Goal: Information Seeking & Learning: Compare options

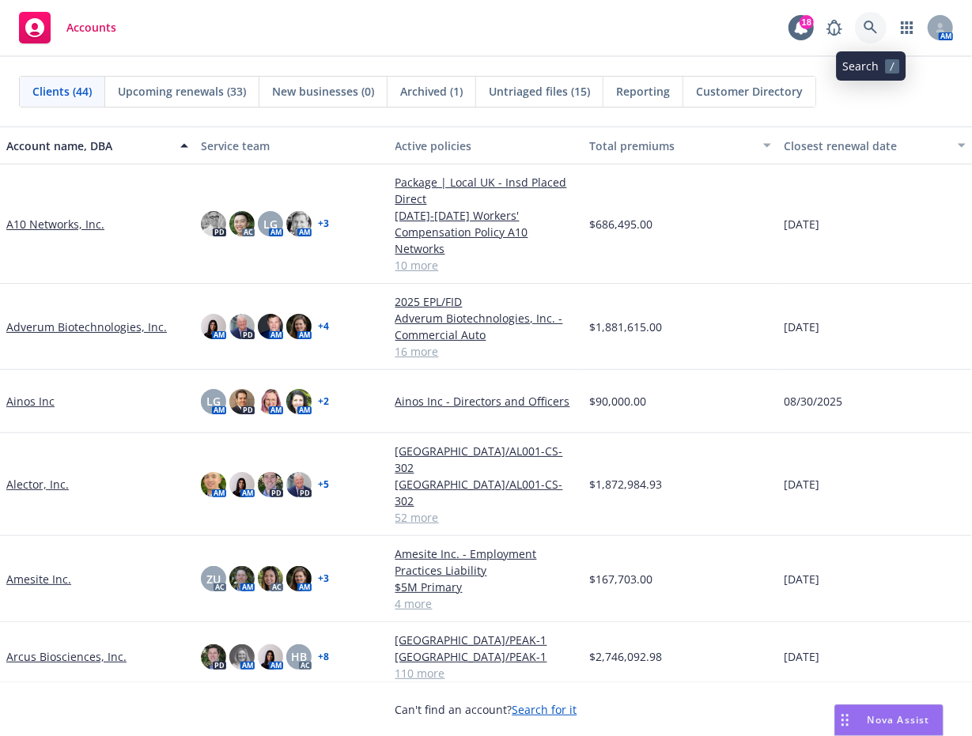
click at [868, 22] on icon at bounding box center [871, 28] width 14 height 14
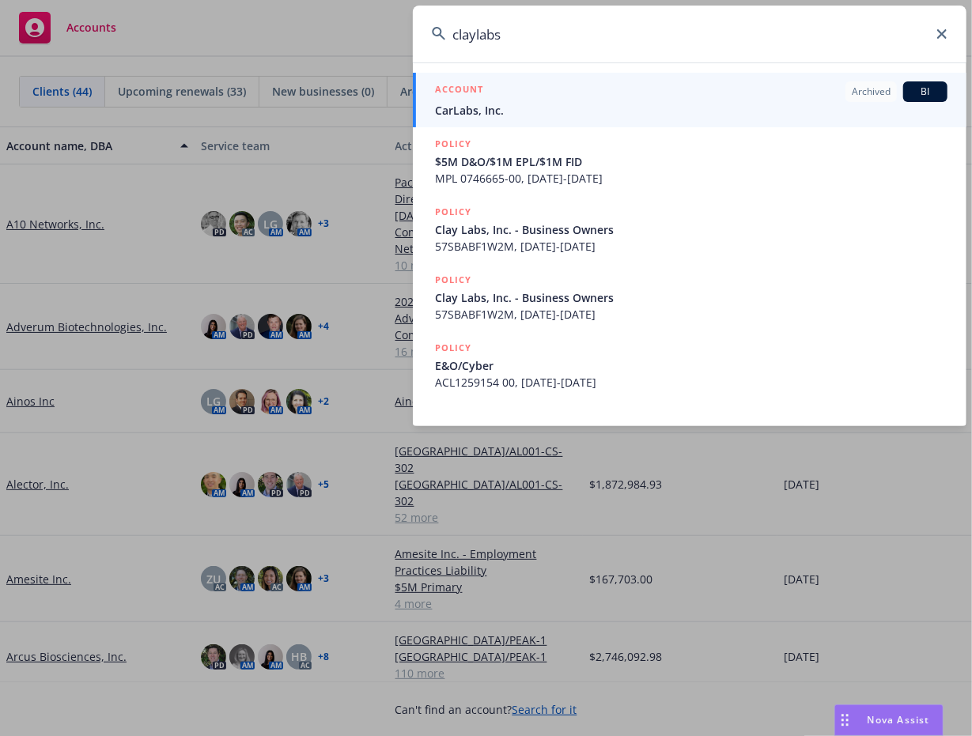
click at [471, 33] on input "claylabs" at bounding box center [690, 34] width 554 height 57
click at [474, 34] on input "claylabs" at bounding box center [690, 34] width 554 height 57
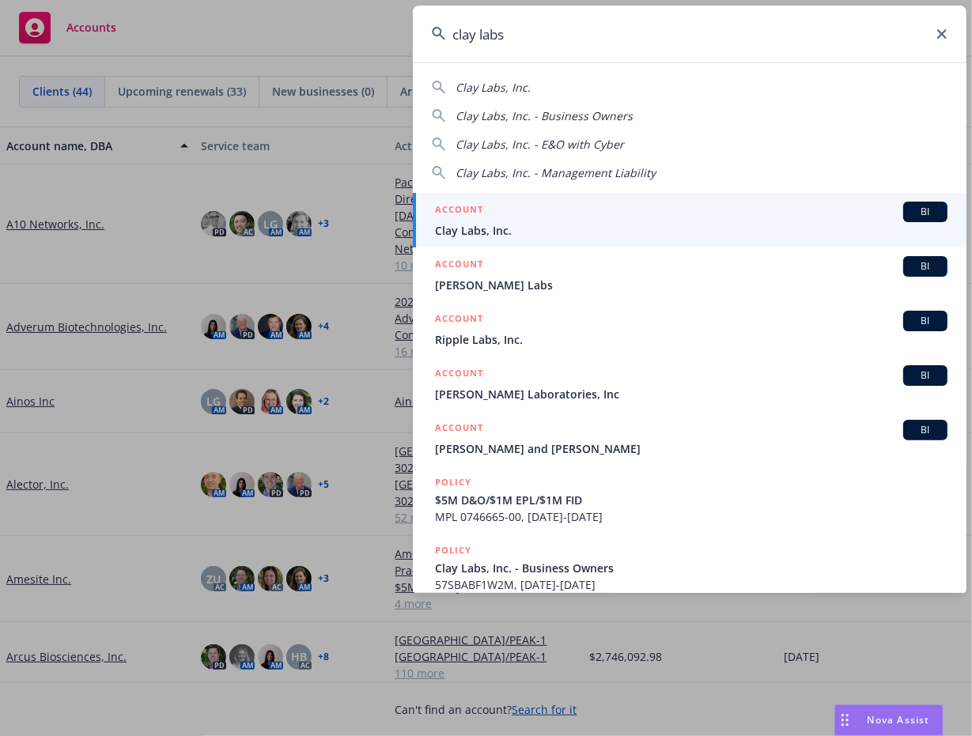
type input "clay labs"
click at [468, 221] on div "ACCOUNT BI" at bounding box center [691, 212] width 512 height 21
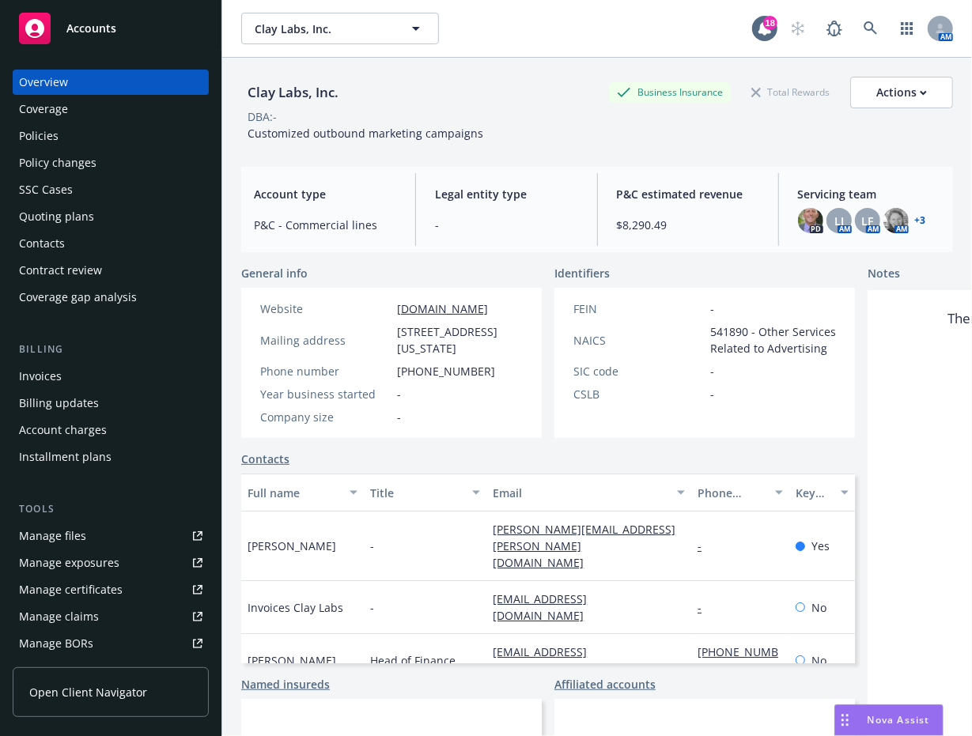
click at [40, 130] on div "Policies" at bounding box center [39, 135] width 40 height 25
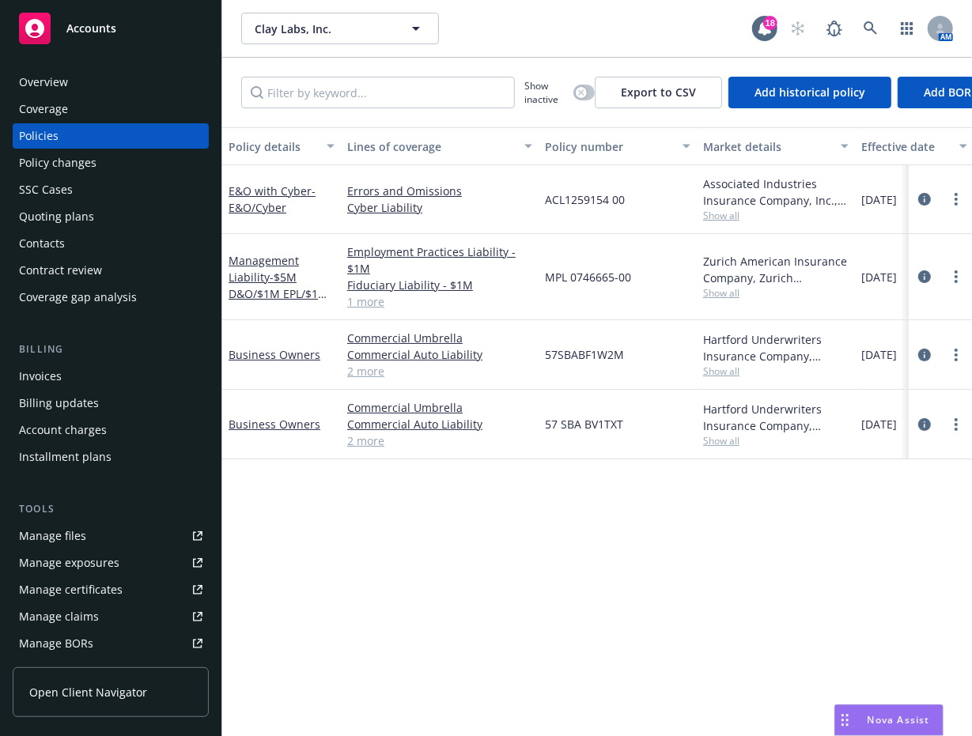
click at [85, 206] on div "Quoting plans" at bounding box center [56, 216] width 75 height 25
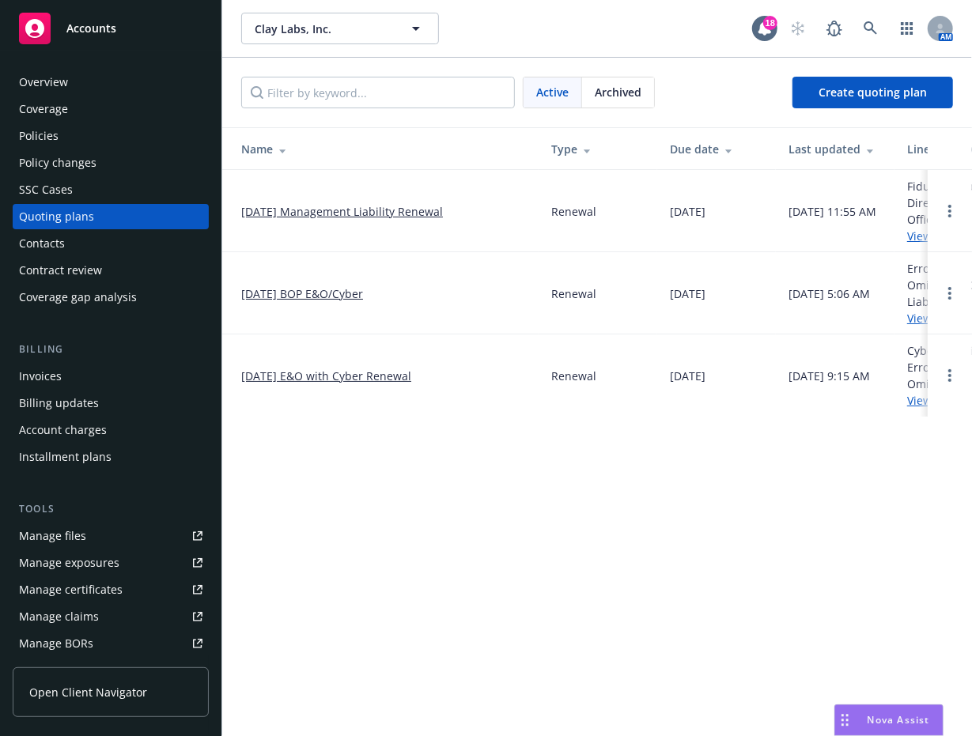
click at [354, 219] on td "[DATE] Management Liability Renewal" at bounding box center [380, 211] width 316 height 82
click at [341, 206] on link "[DATE] Management Liability Renewal" at bounding box center [342, 211] width 202 height 17
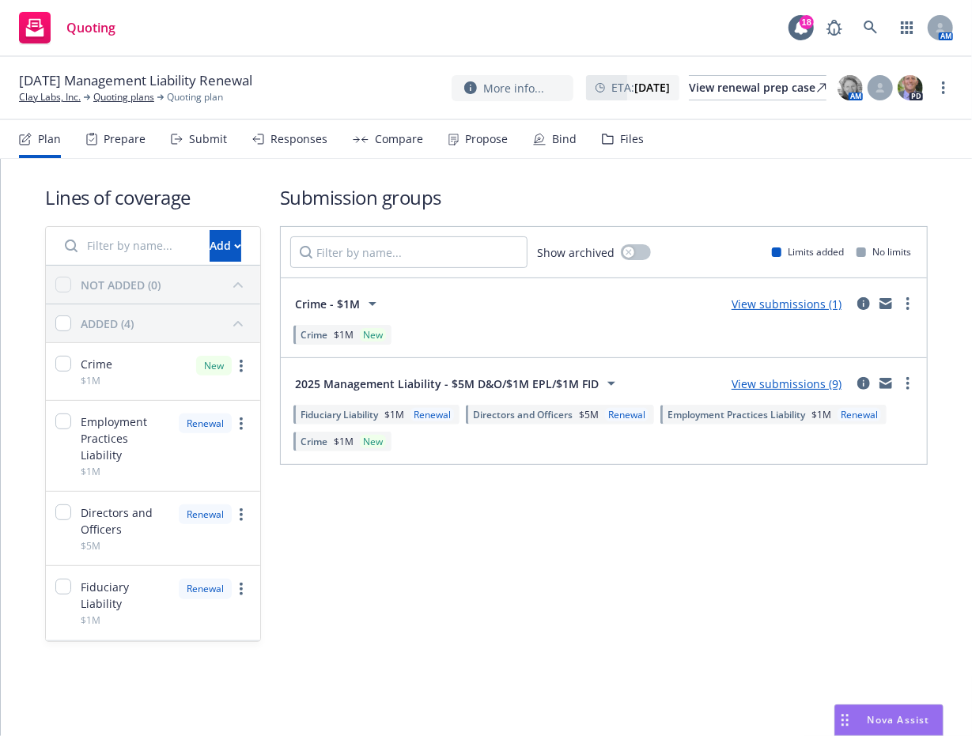
click at [803, 382] on link "View submissions (9)" at bounding box center [787, 383] width 110 height 15
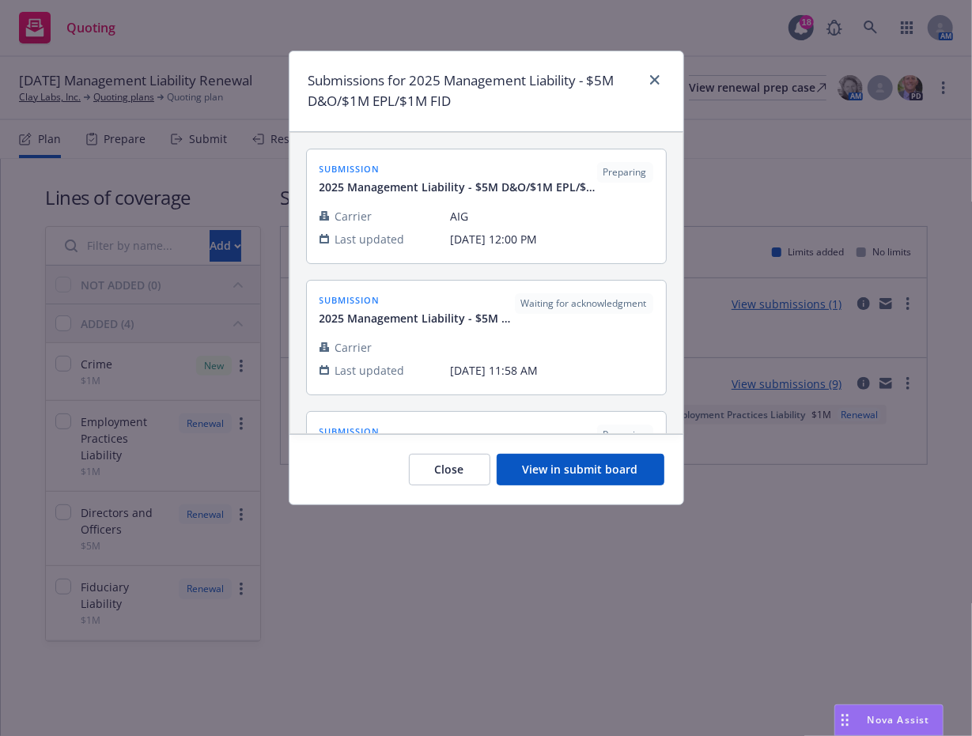
click at [787, 524] on div "Submissions for 2025 Management Liability - $5M D&O/$1M EPL/$1M FID submission …" at bounding box center [486, 368] width 972 height 736
click at [655, 78] on icon "close" at bounding box center [654, 79] width 9 height 9
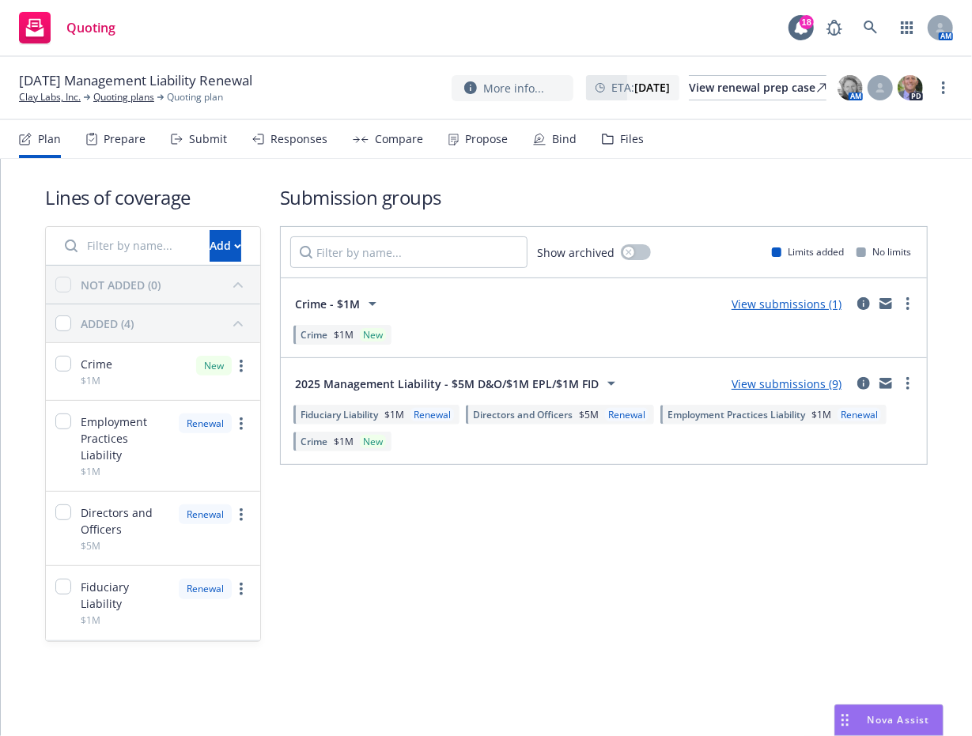
click at [636, 335] on div "Crime $1M New" at bounding box center [603, 334] width 627 height 27
click at [908, 384] on circle "more" at bounding box center [907, 383] width 3 height 3
click at [815, 379] on link "View submissions (9)" at bounding box center [787, 383] width 110 height 15
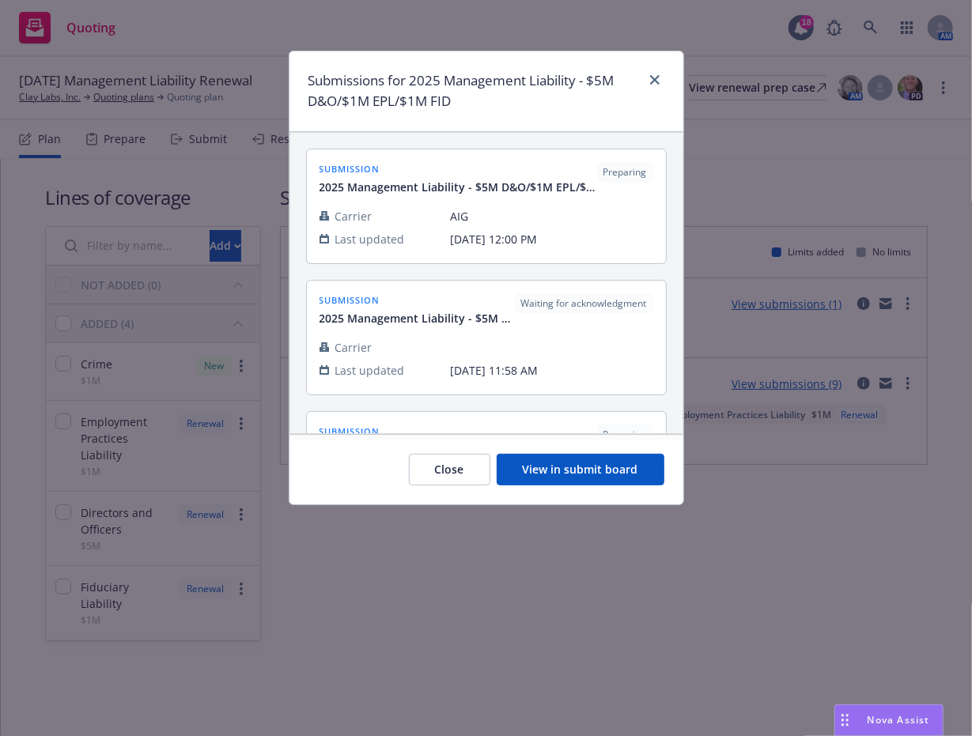
click at [531, 471] on button "View in submit board" at bounding box center [581, 470] width 168 height 32
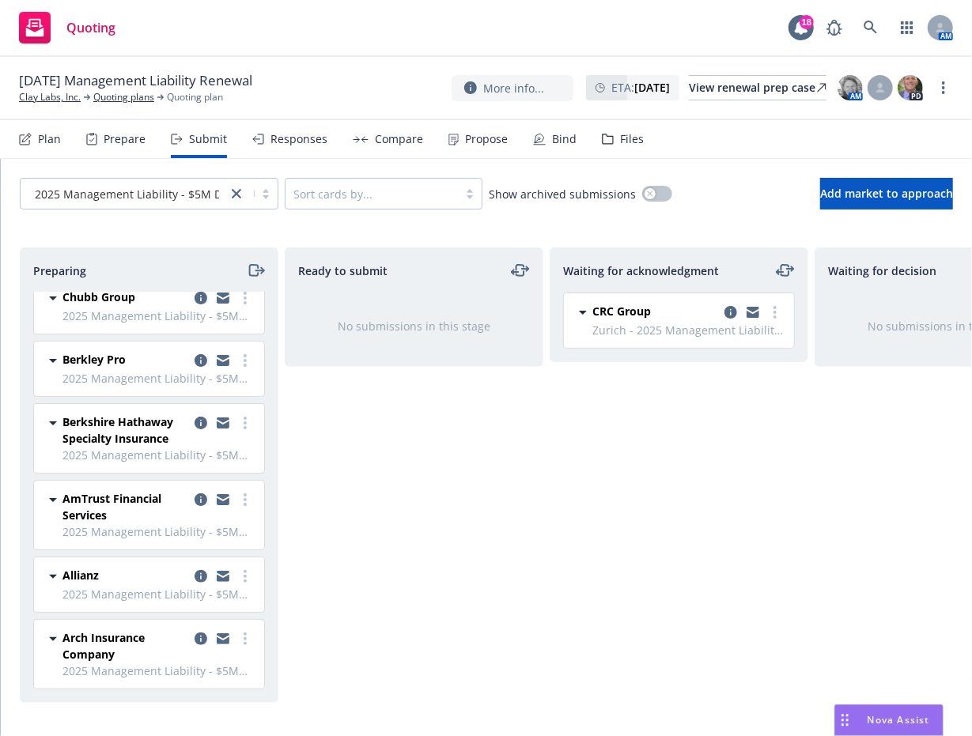
scroll to position [146, 0]
click at [244, 642] on circle "more" at bounding box center [245, 643] width 3 height 3
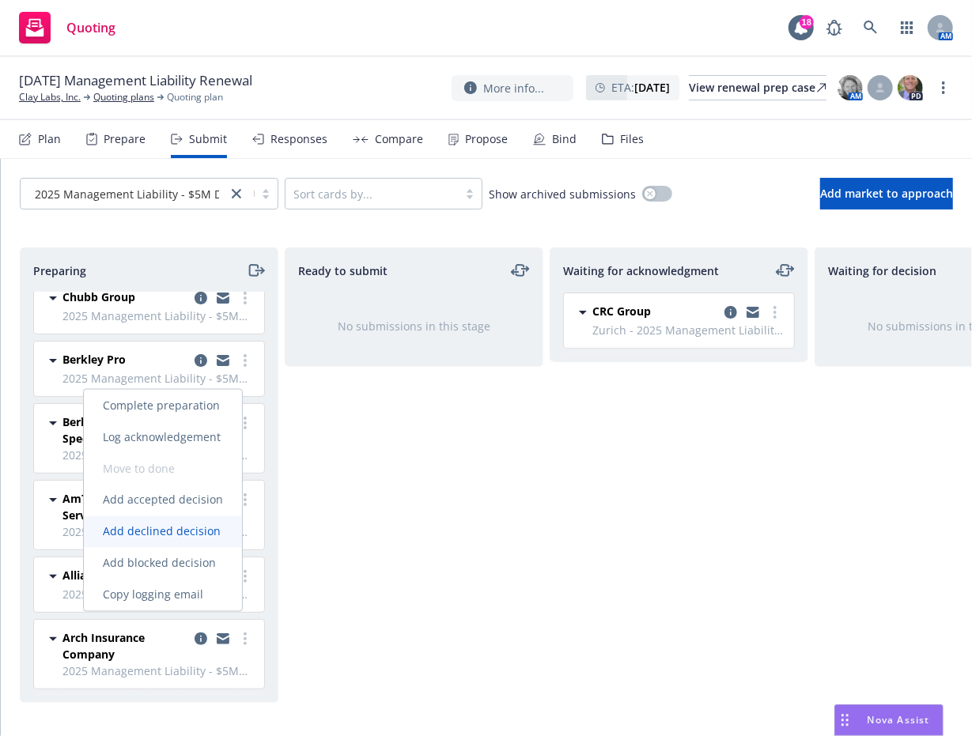
click at [144, 529] on span "Add declined decision" at bounding box center [162, 531] width 156 height 15
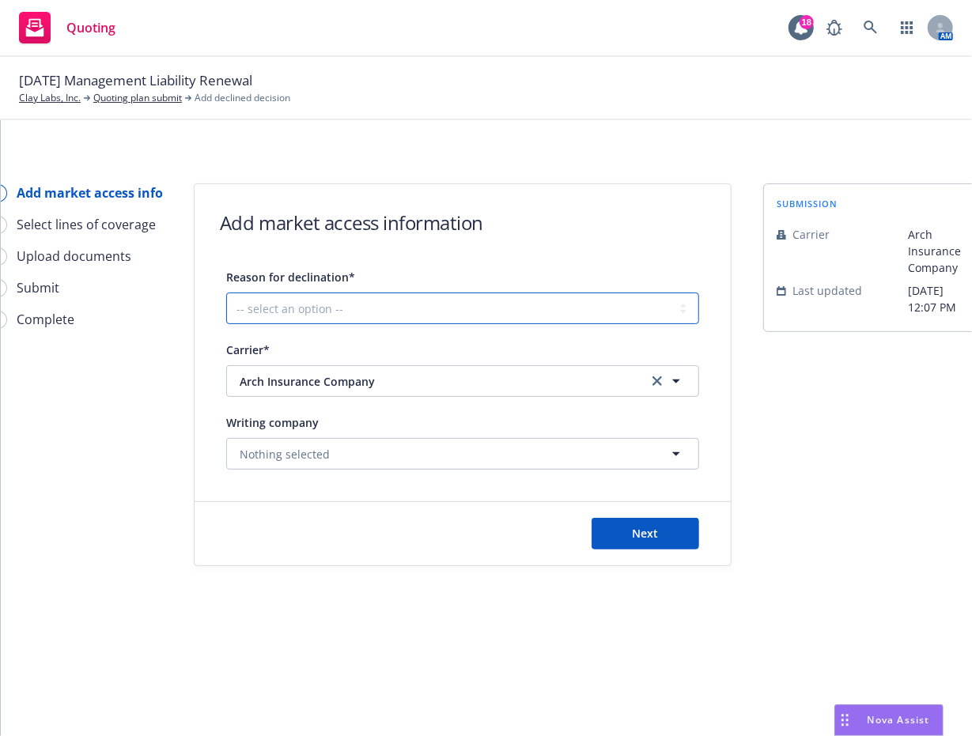
click at [607, 317] on select "-- select an option -- Cannot compete with other markets Carrier non-renewed Ca…" at bounding box center [462, 309] width 473 height 32
click at [226, 293] on select "-- select an option -- Cannot compete with other markets Carrier non-renewed Ca…" at bounding box center [462, 309] width 473 height 32
click at [516, 304] on select "-- select an option -- Cannot compete with other markets Carrier non-renewed Ca…" at bounding box center [462, 309] width 473 height 32
select select "DOES_NOT_FIT_UNDERWRITER_APPETITE"
click at [226, 293] on select "-- select an option -- Cannot compete with other markets Carrier non-renewed Ca…" at bounding box center [462, 309] width 473 height 32
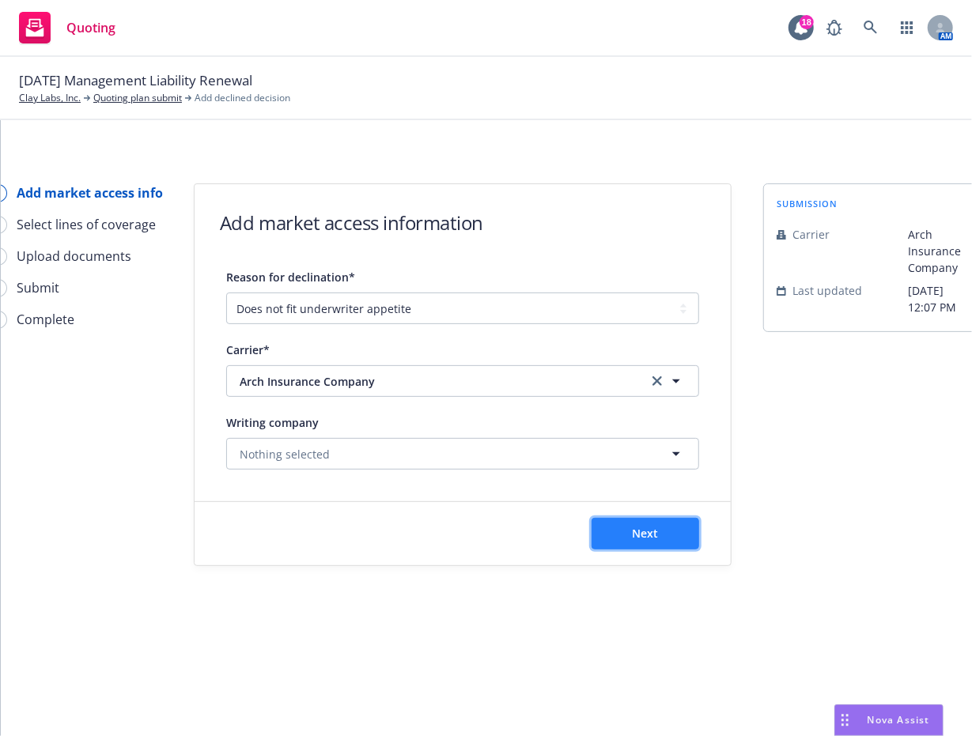
click at [652, 536] on span "Next" at bounding box center [646, 533] width 26 height 15
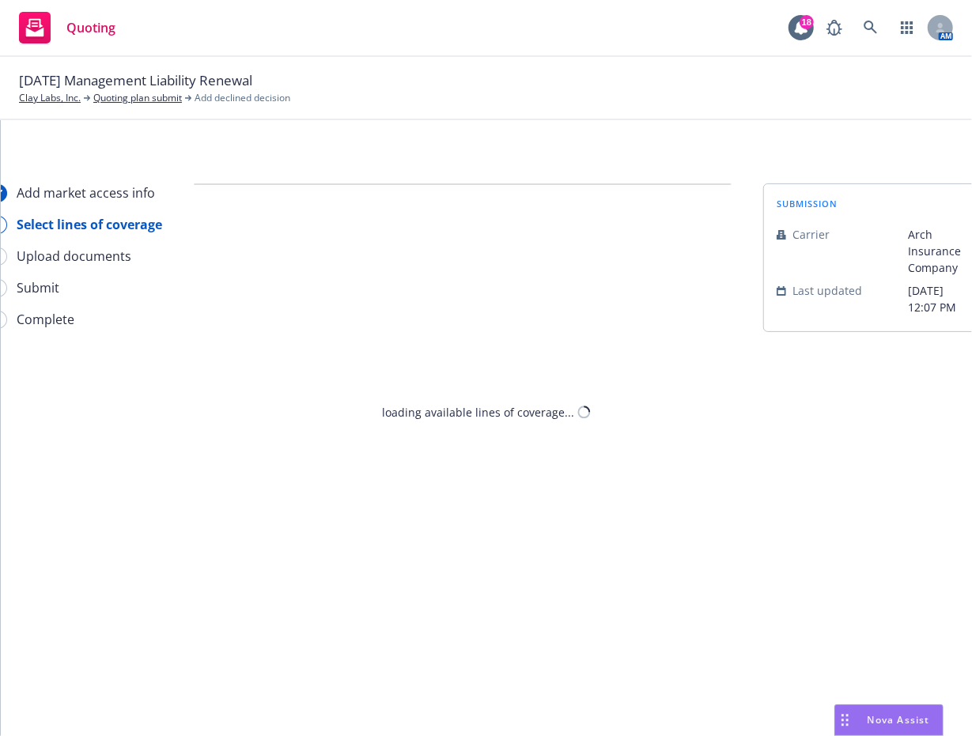
select select "DOES_NOT_FIT_UNDERWRITER_APPETITE"
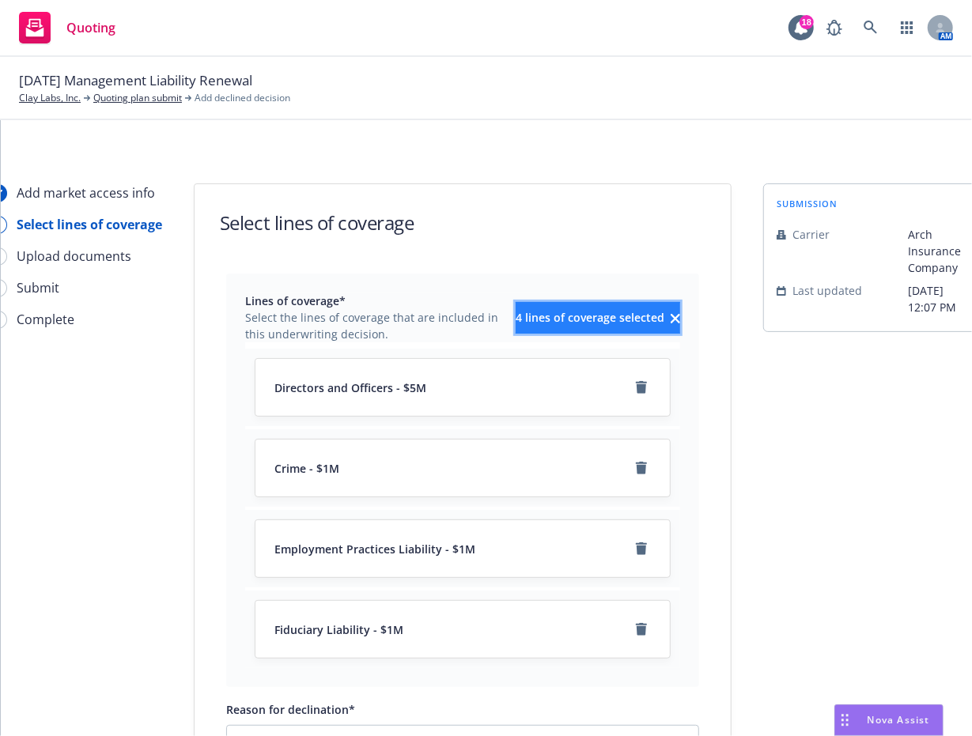
click at [546, 317] on span "4 lines of coverage selected" at bounding box center [590, 317] width 149 height 15
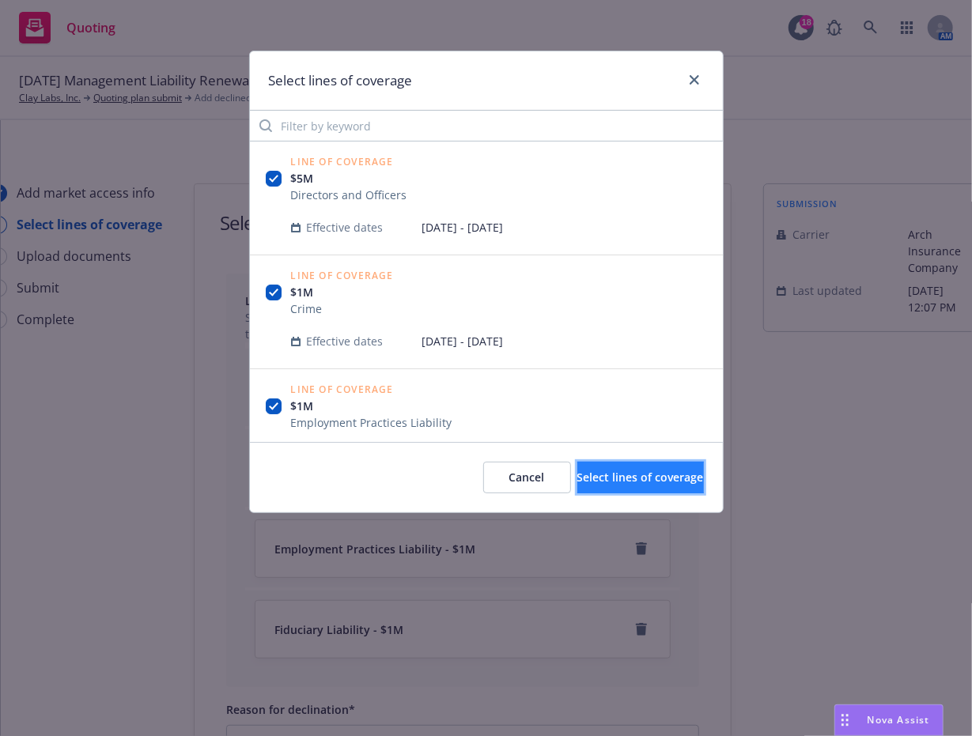
click at [607, 474] on span "Select lines of coverage" at bounding box center [640, 477] width 127 height 15
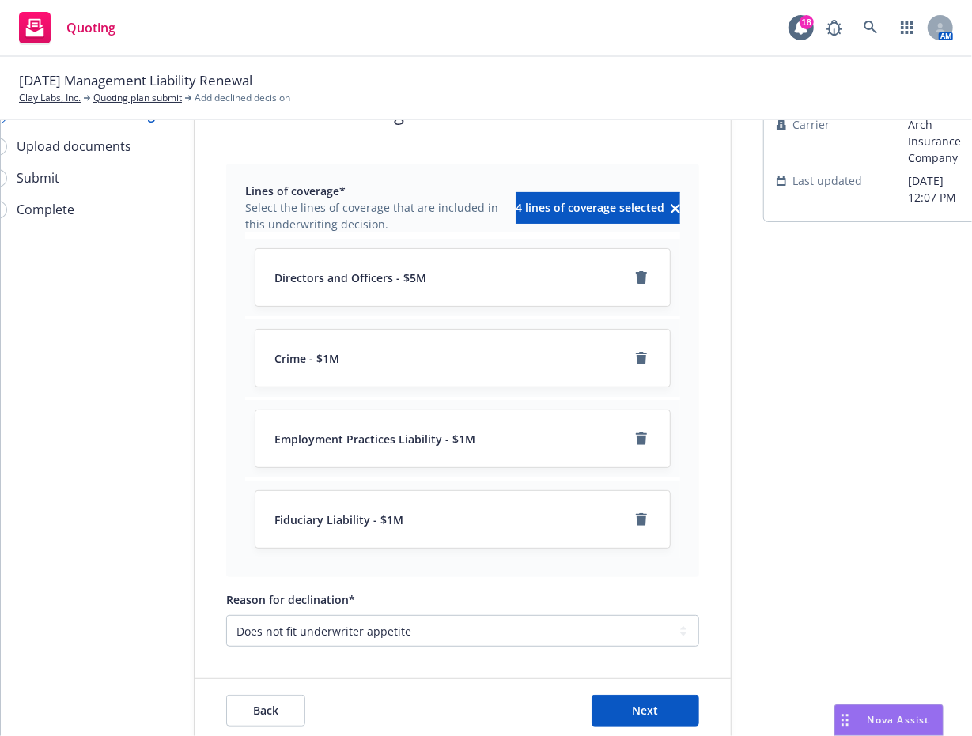
scroll to position [189, 0]
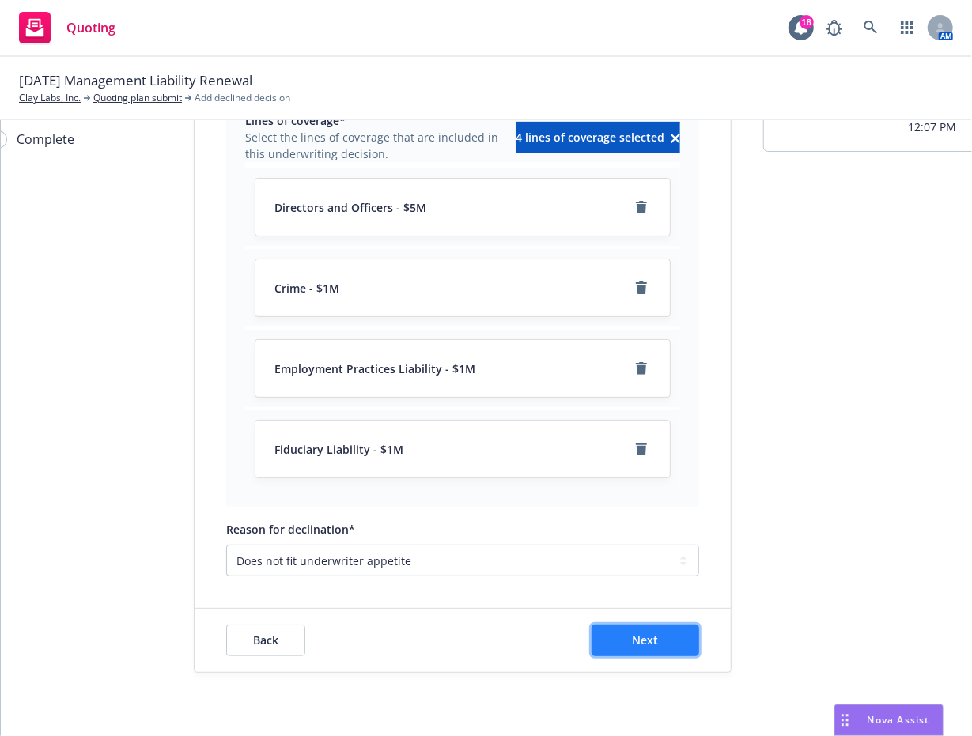
click at [613, 625] on button "Next" at bounding box center [646, 641] width 108 height 32
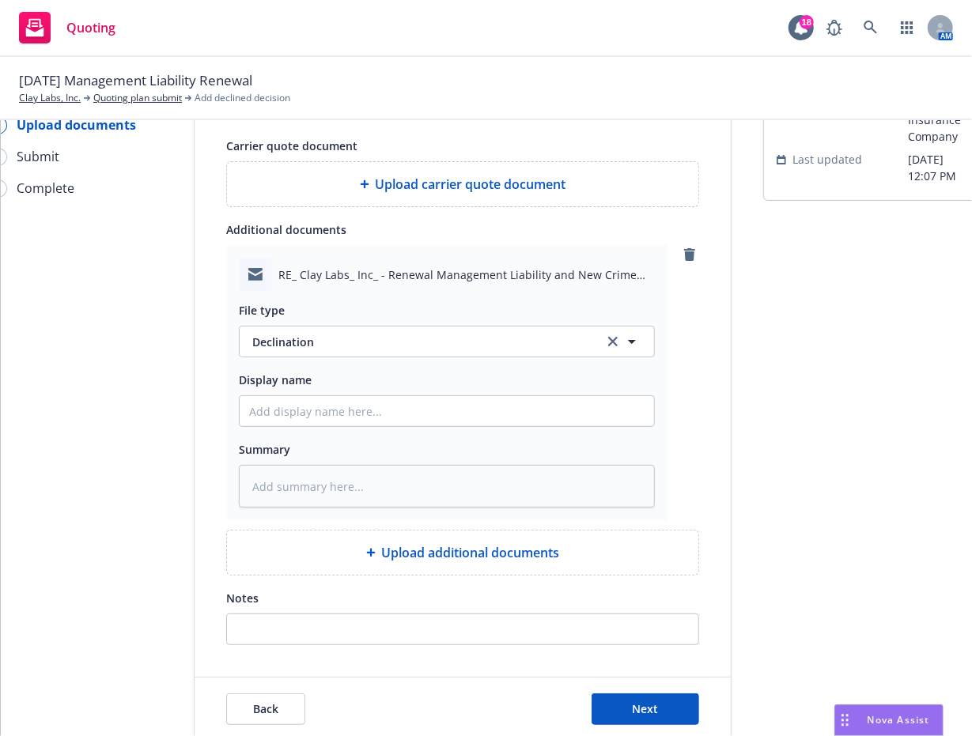
scroll to position [210, 0]
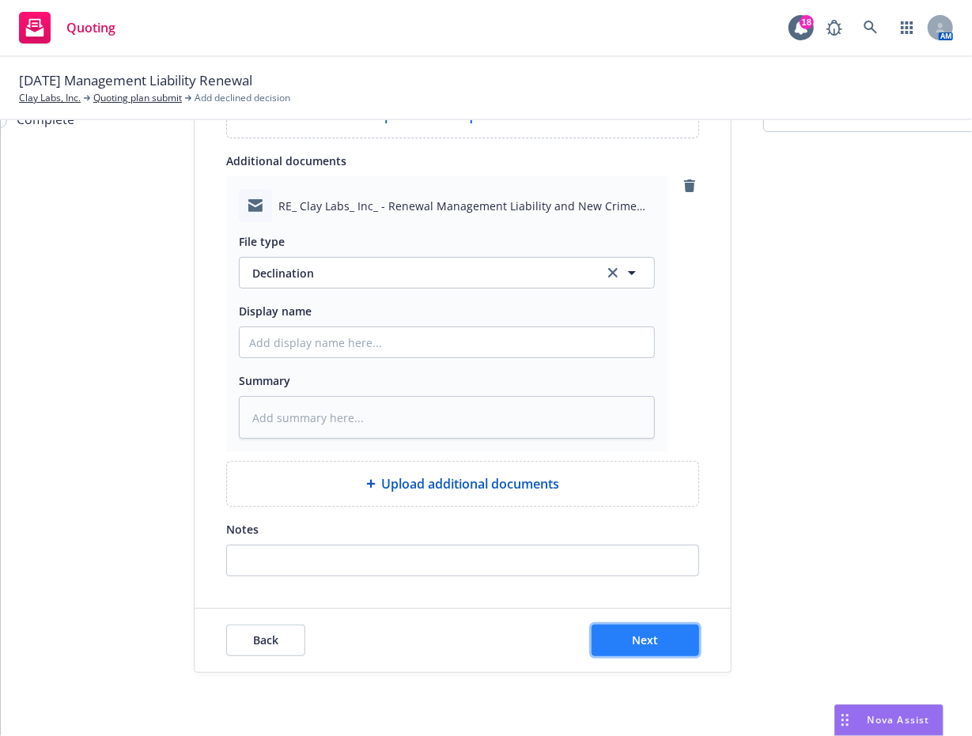
click at [602, 629] on button "Next" at bounding box center [646, 641] width 108 height 32
type textarea "x"
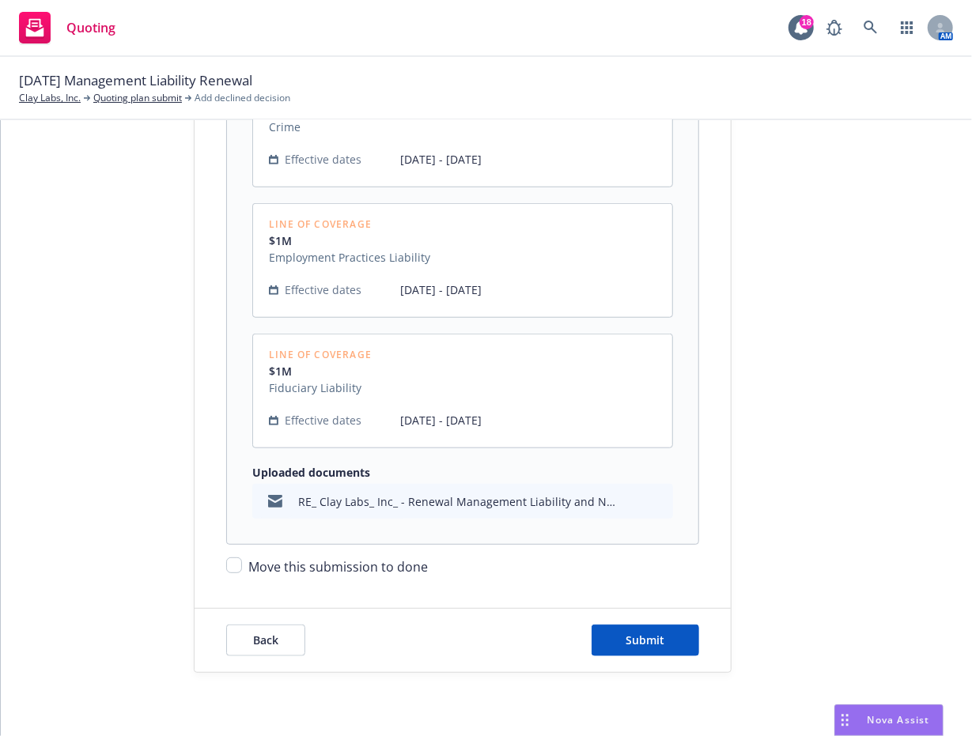
scroll to position [566, 0]
click at [228, 558] on input "Move this submission to done" at bounding box center [234, 566] width 16 height 16
checkbox input "true"
click at [642, 641] on button "Submit" at bounding box center [646, 641] width 108 height 32
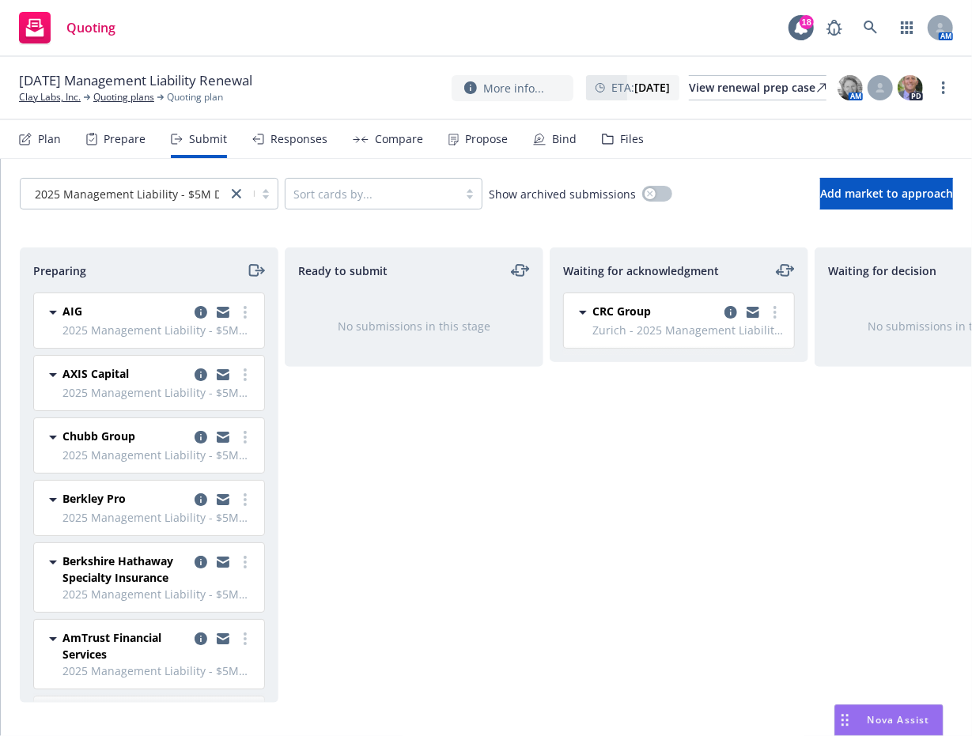
click at [641, 523] on div "Waiting for acknowledgment CRC Group Zurich - 2025 Management Liability - $5M D…" at bounding box center [679, 476] width 259 height 456
click at [236, 640] on link "more" at bounding box center [245, 639] width 19 height 19
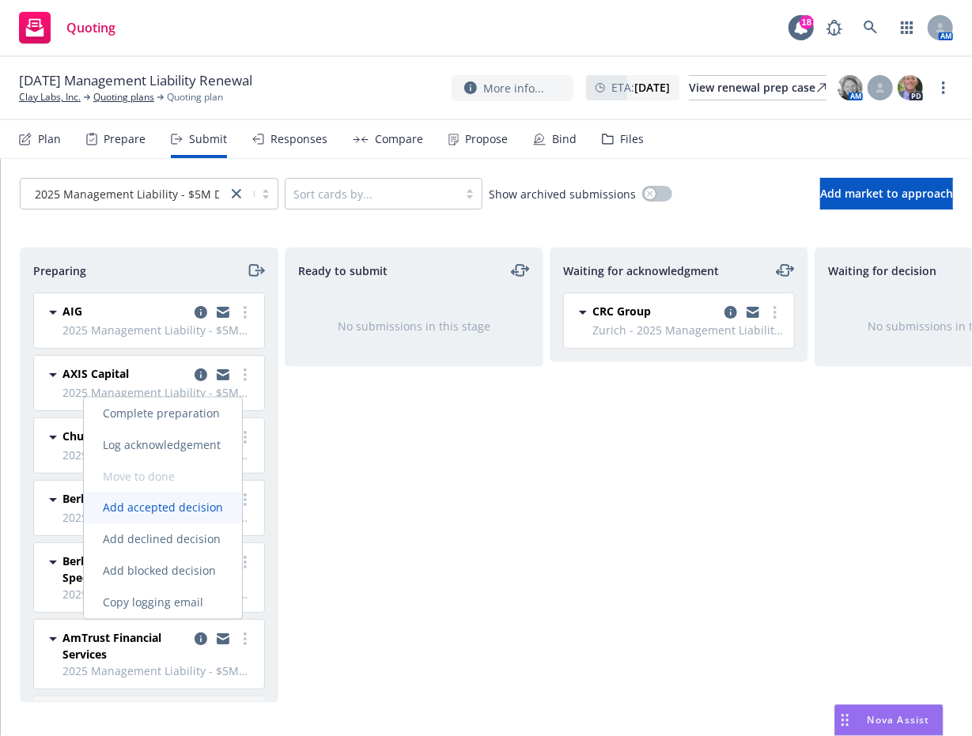
click at [182, 505] on span "Add accepted decision" at bounding box center [163, 508] width 158 height 15
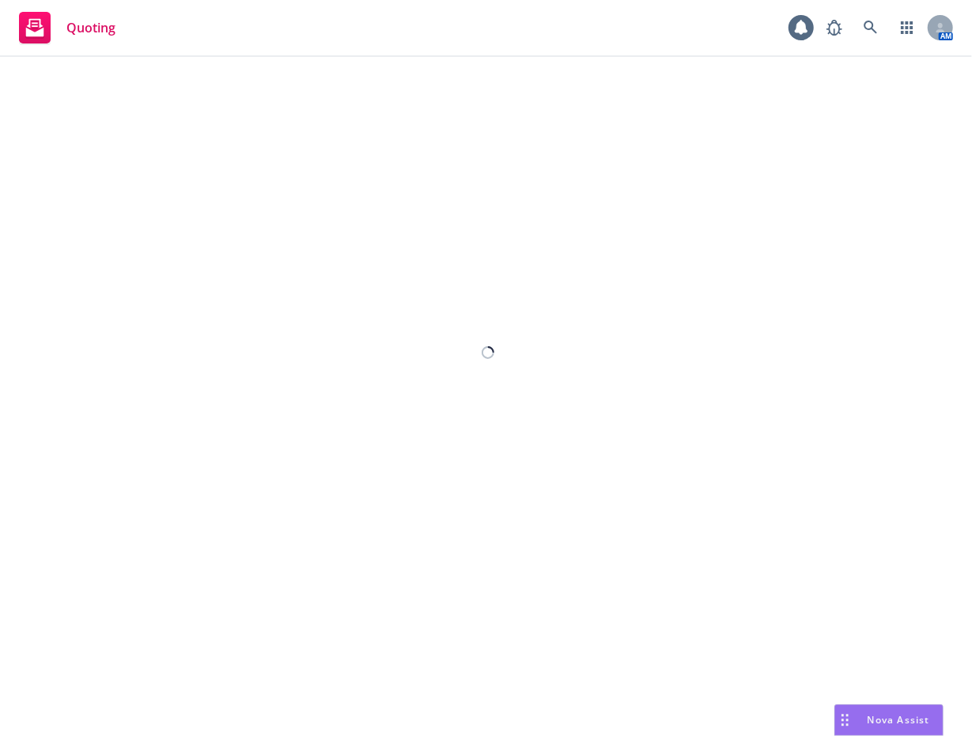
select select "12"
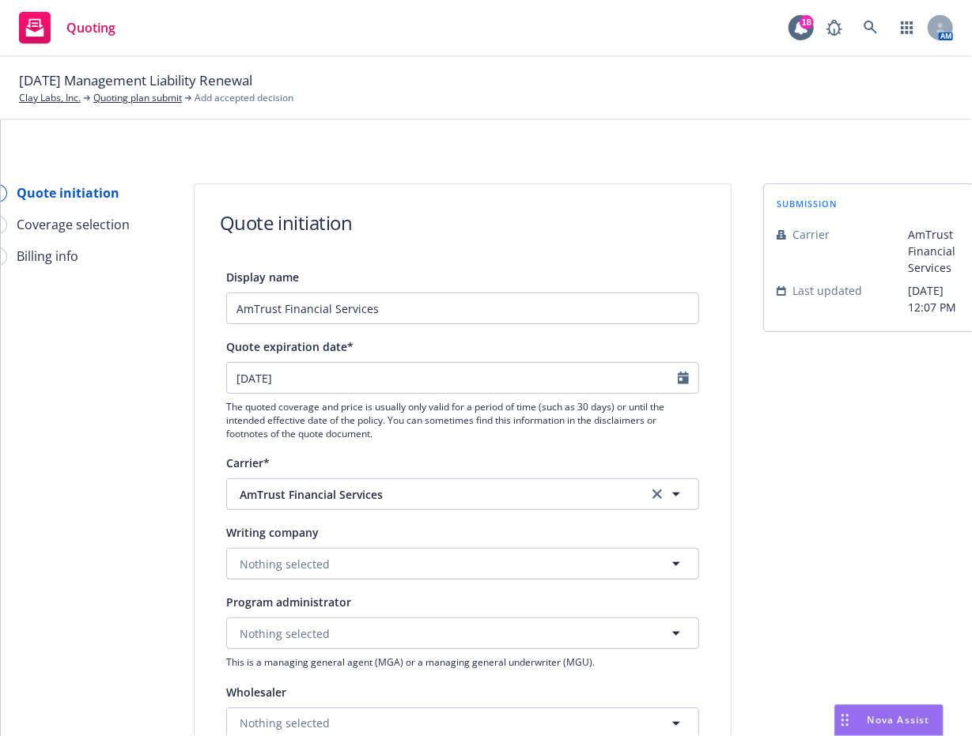
click at [660, 211] on div "Quote initiation" at bounding box center [463, 223] width 486 height 26
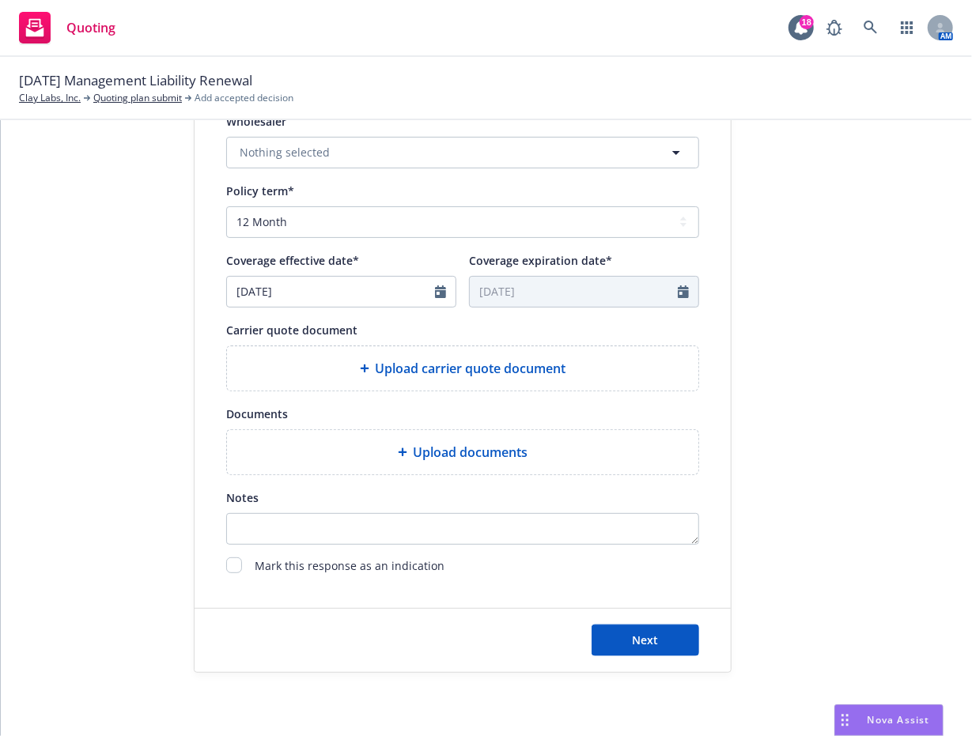
scroll to position [580, 0]
click at [226, 558] on input "checkbox" at bounding box center [234, 566] width 16 height 16
checkbox input "true"
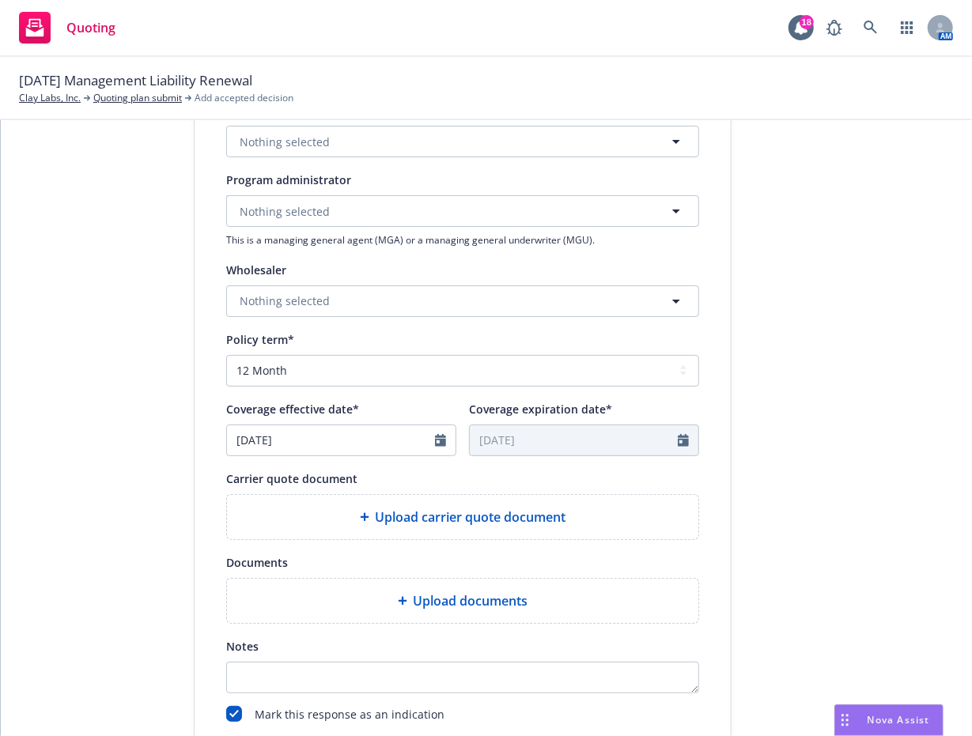
scroll to position [501, 0]
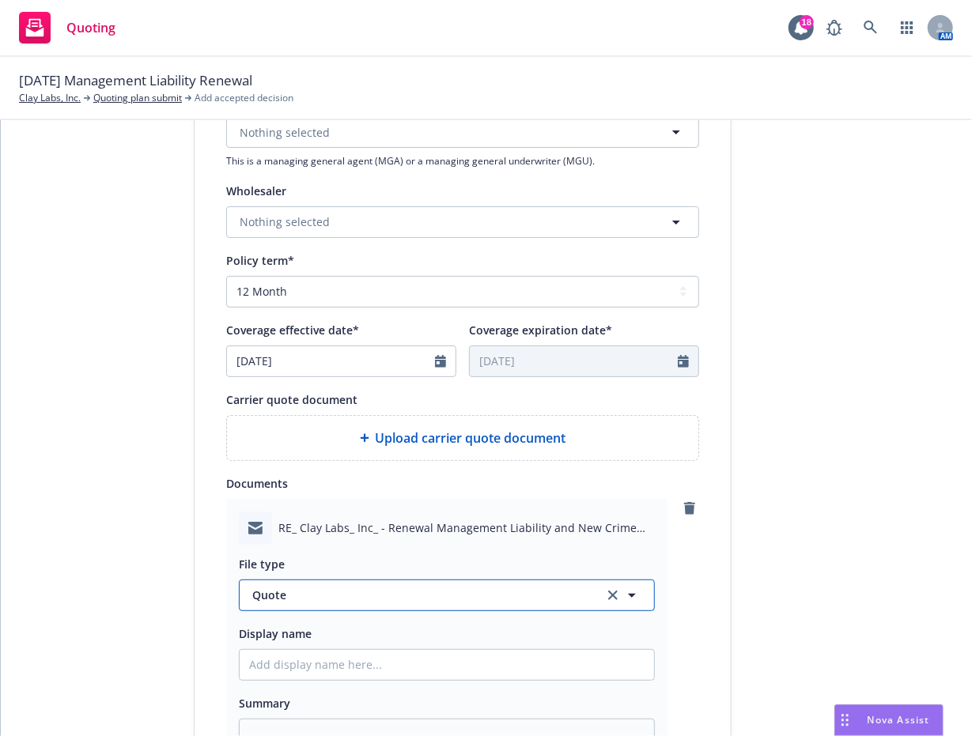
click at [483, 604] on button "Quote" at bounding box center [447, 596] width 416 height 32
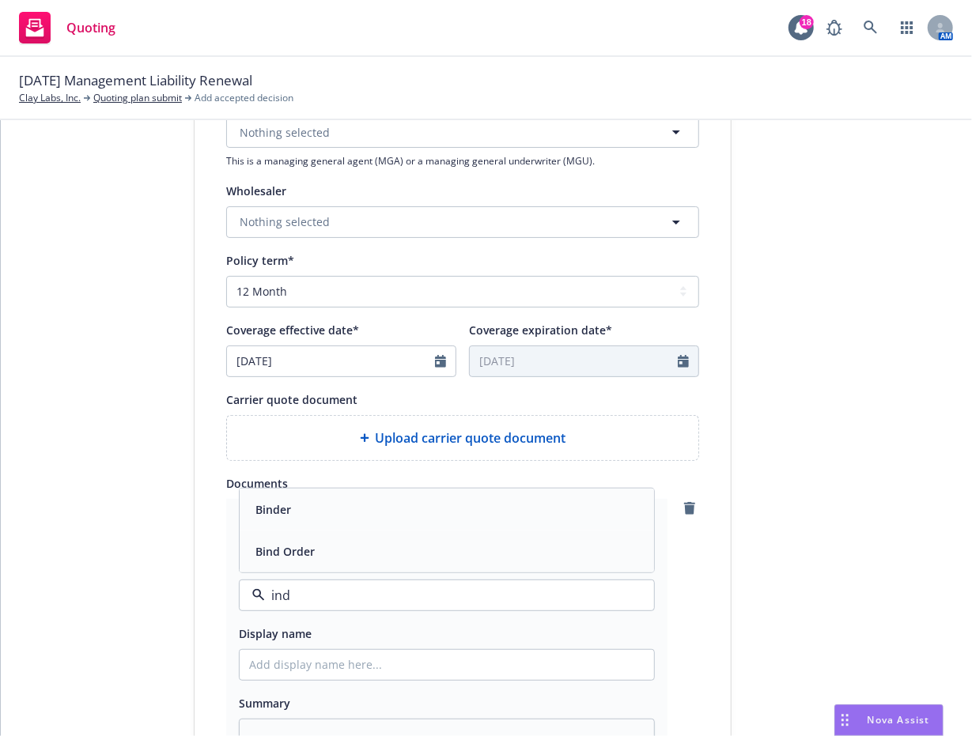
type input "indi"
type textarea "x"
type input "i"
type input "Indication"
click at [274, 599] on input "Indication" at bounding box center [443, 595] width 357 height 19
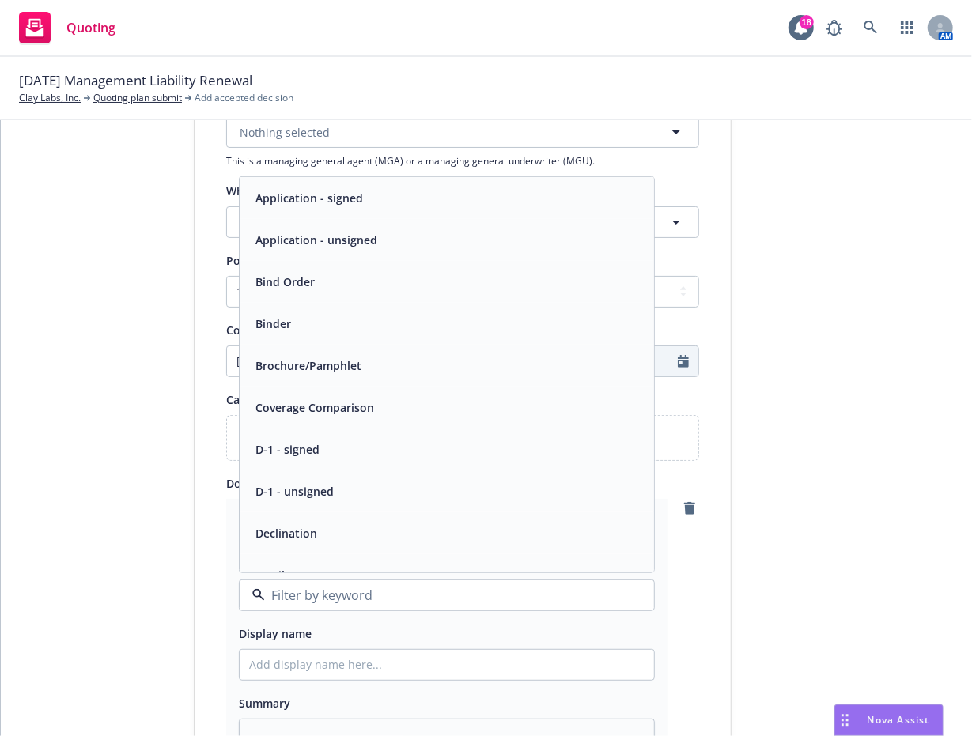
click at [123, 597] on div "1 Quote initiation 2 Coverage selection 3 Billing info" at bounding box center [75, 354] width 174 height 1345
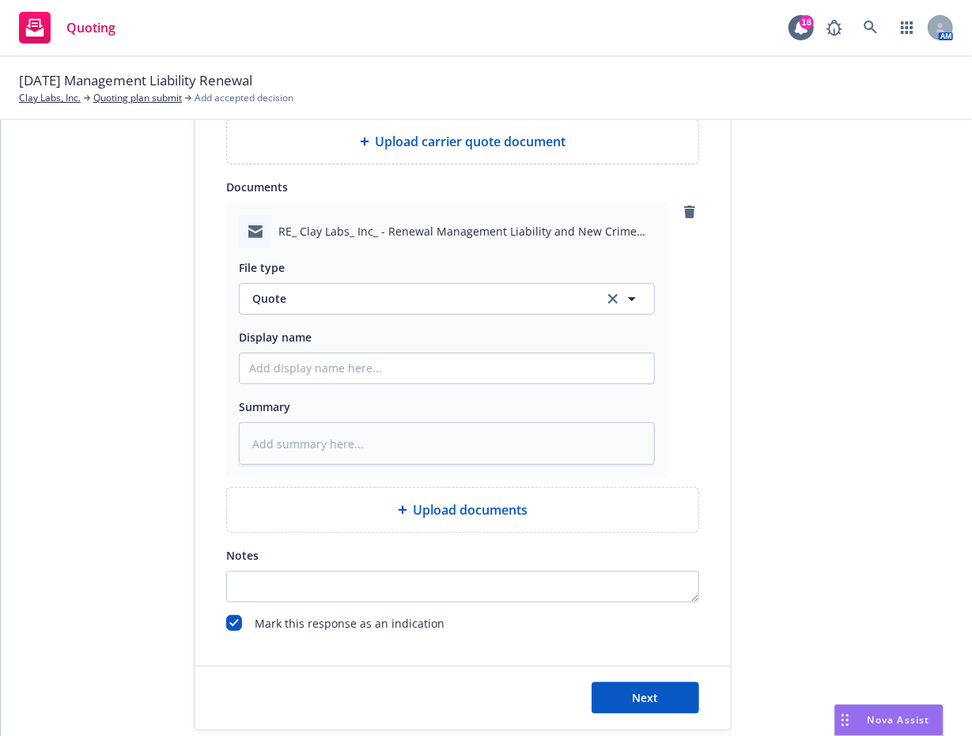
scroll to position [865, 0]
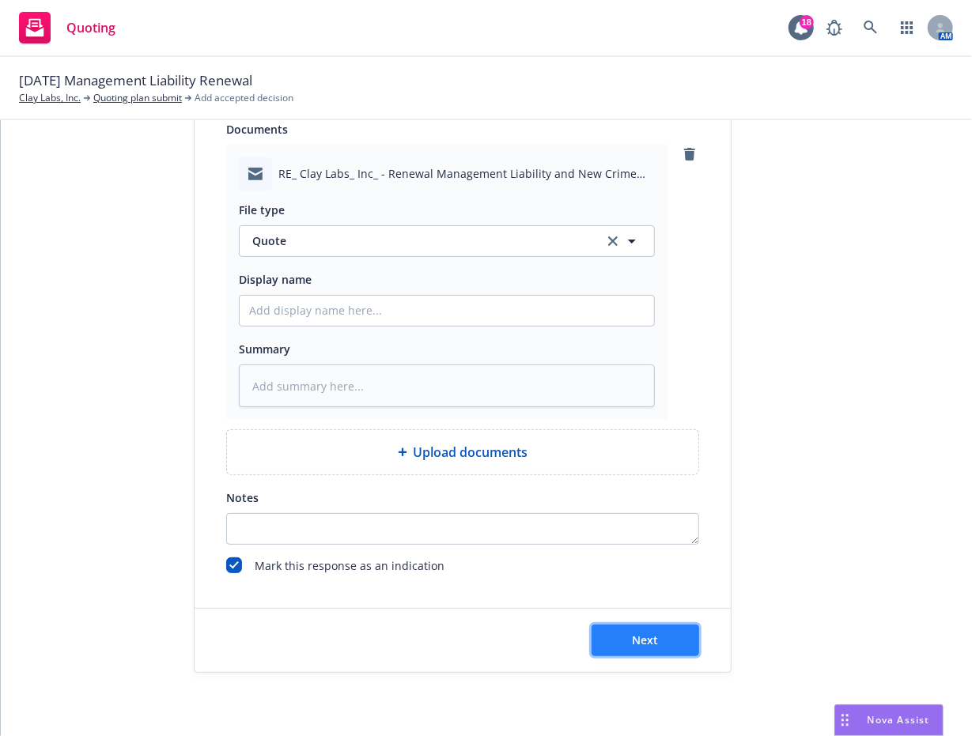
click at [620, 633] on button "Next" at bounding box center [646, 641] width 108 height 32
type textarea "x"
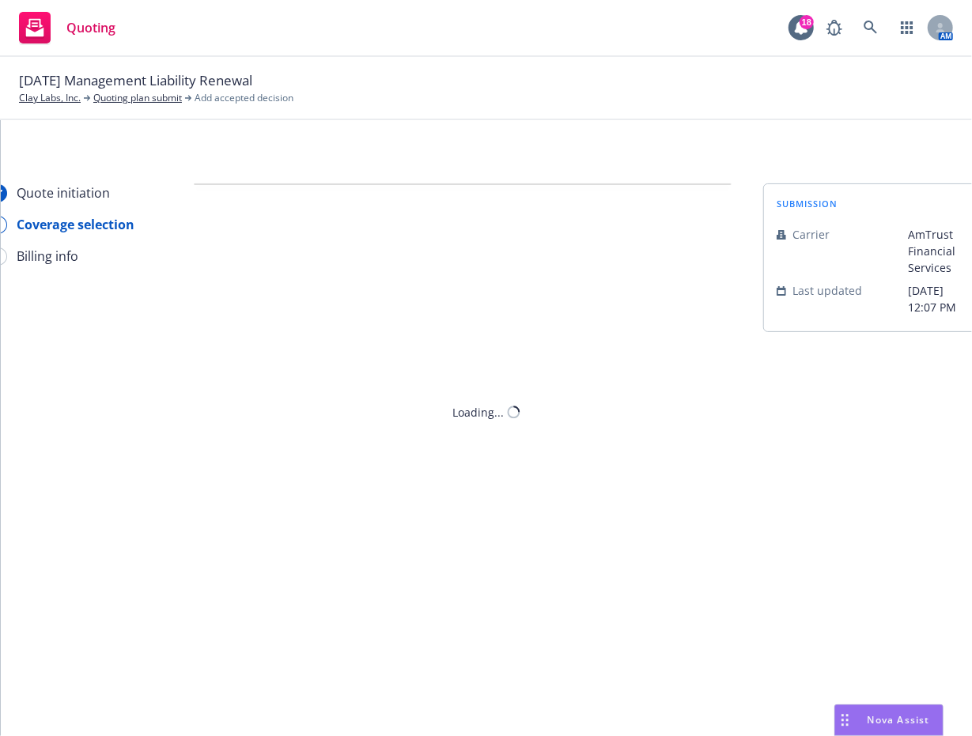
scroll to position [0, 0]
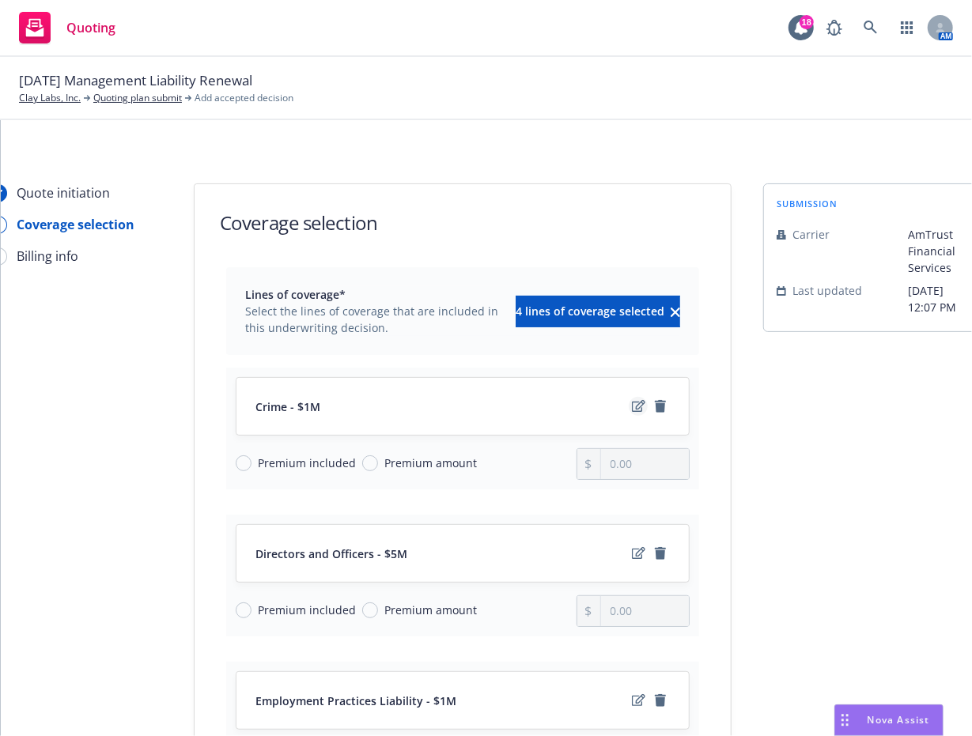
click at [632, 403] on icon "edit" at bounding box center [638, 406] width 13 height 13
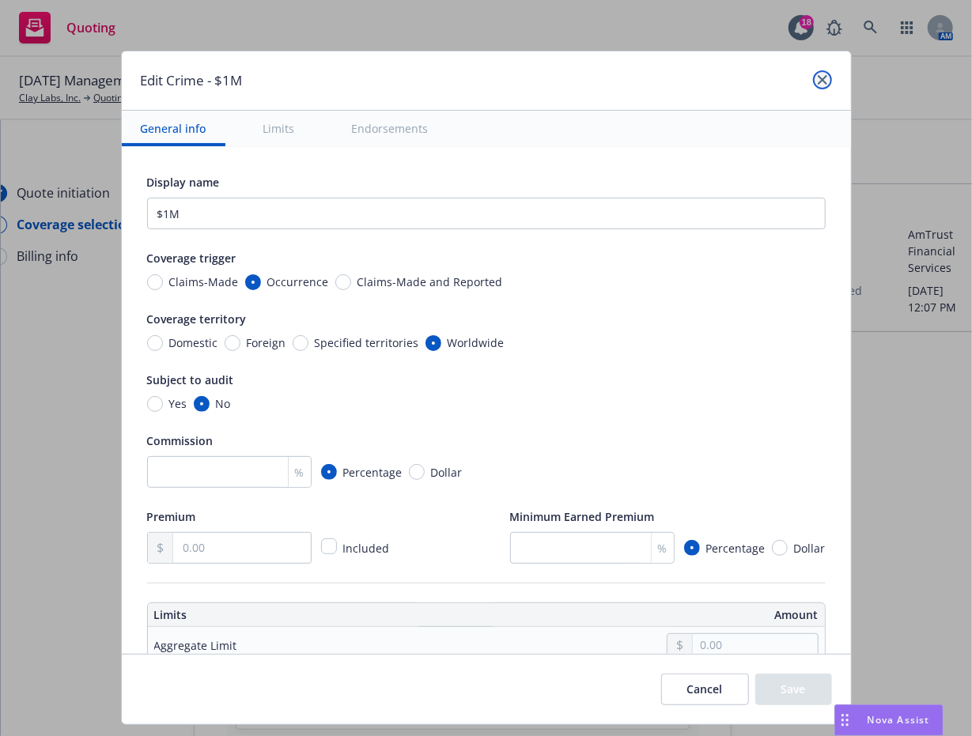
click at [821, 81] on icon "close" at bounding box center [822, 79] width 9 height 9
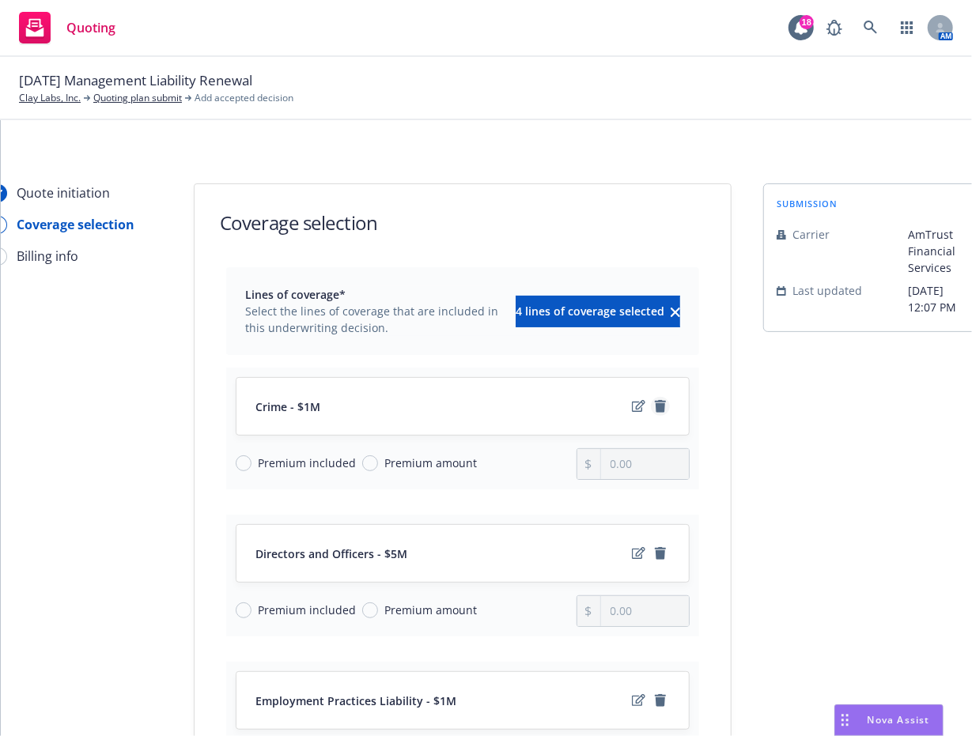
click at [655, 406] on icon "remove" at bounding box center [660, 406] width 11 height 13
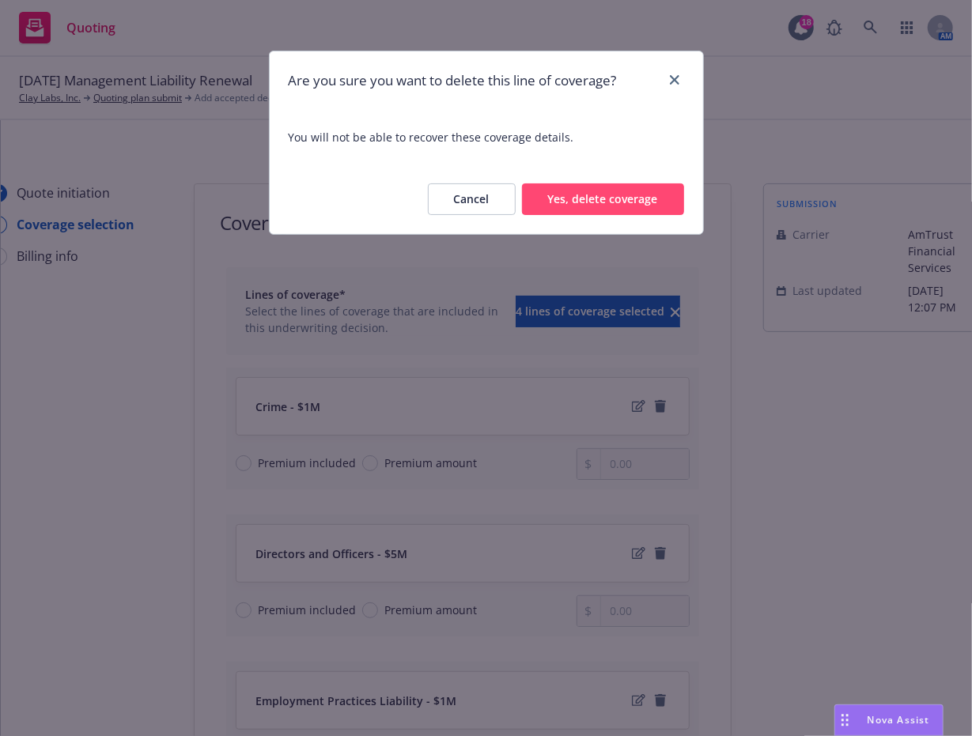
click at [574, 200] on button "Yes, delete coverage" at bounding box center [603, 199] width 162 height 32
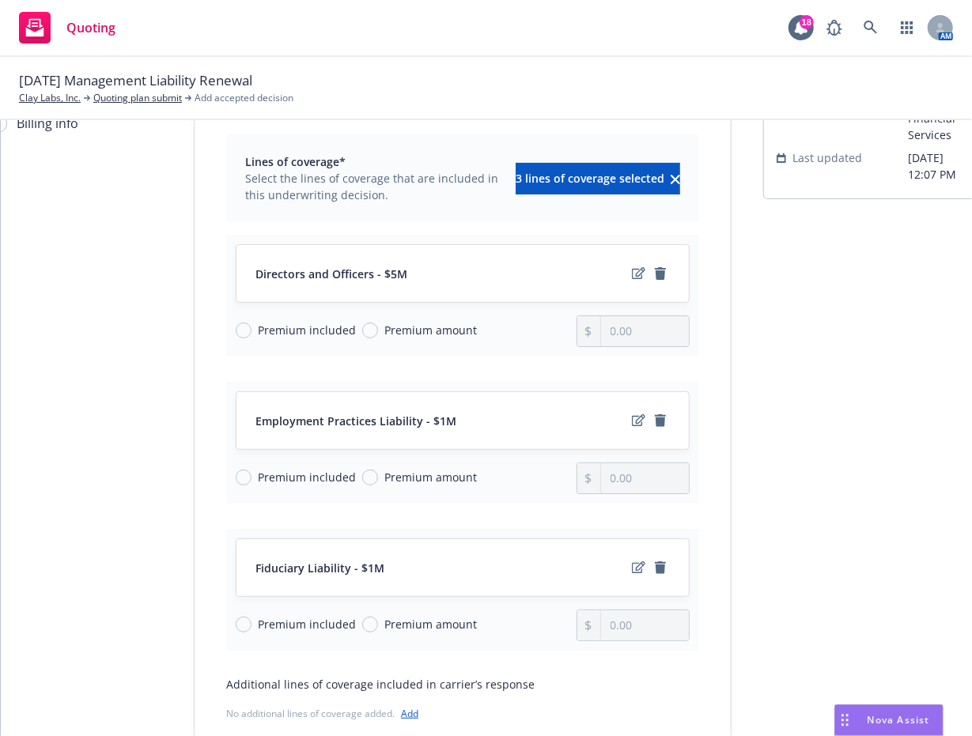
scroll to position [158, 0]
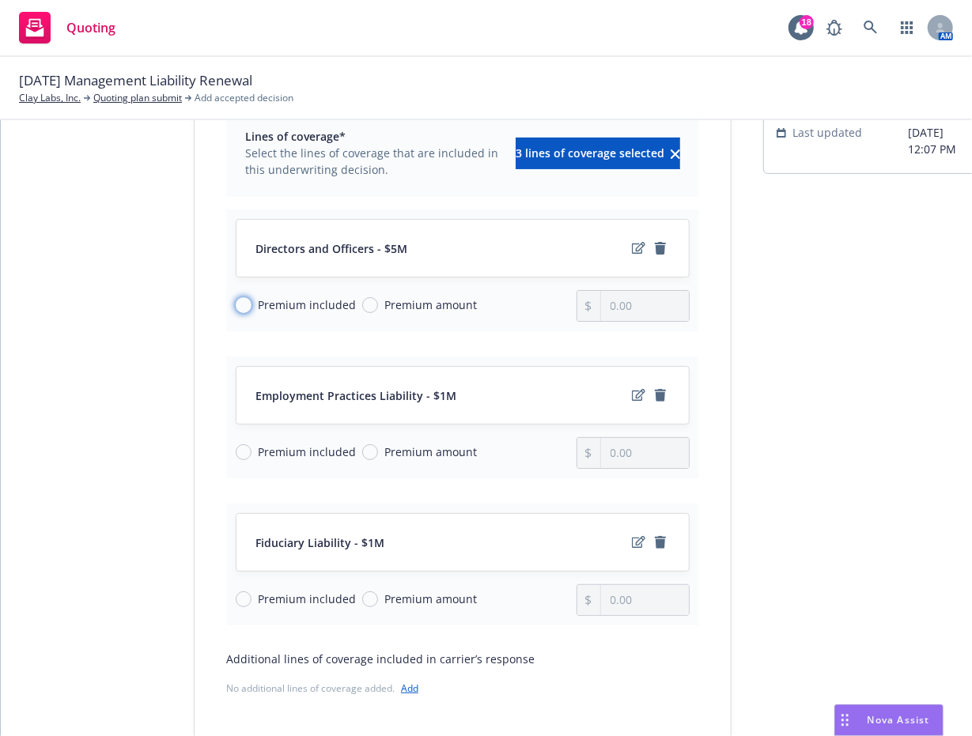
click at [236, 305] on input "Premium included" at bounding box center [244, 305] width 16 height 16
radio input "true"
click at [236, 444] on input "Premium included" at bounding box center [244, 452] width 16 height 16
radio input "true"
click at [238, 592] on input "Premium included" at bounding box center [244, 600] width 16 height 16
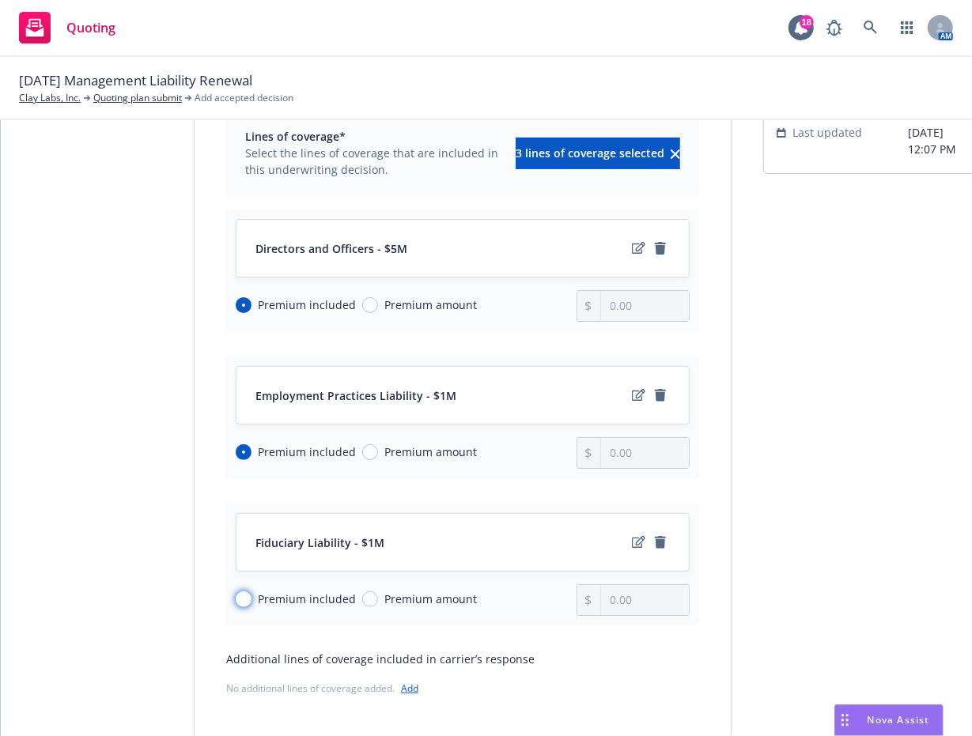
radio input "true"
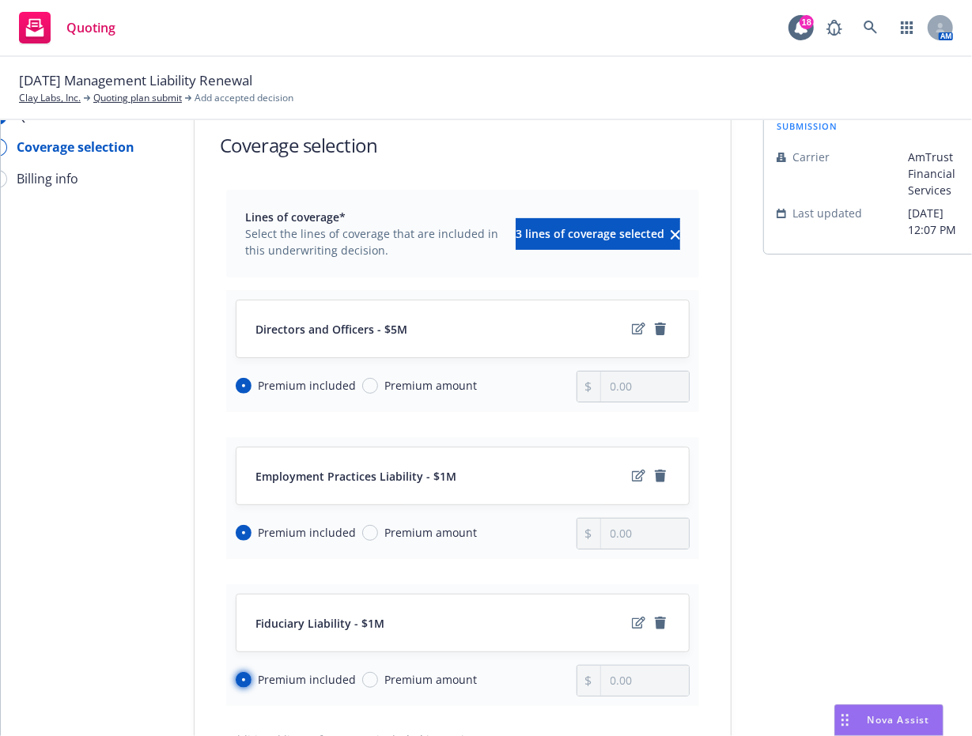
scroll to position [0, 0]
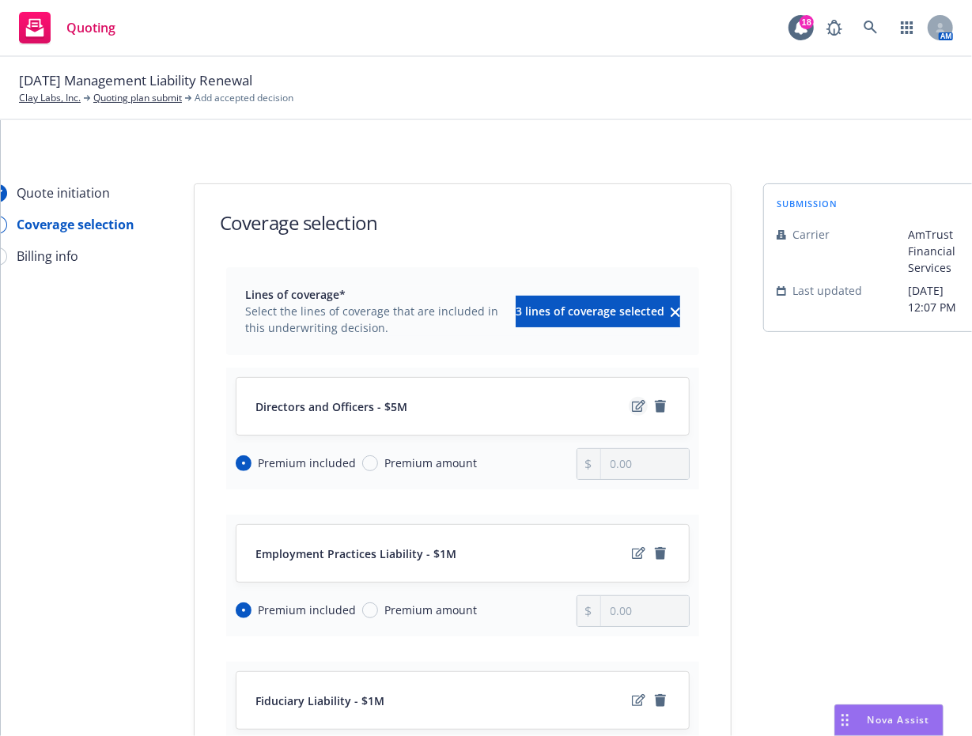
click at [632, 405] on icon "edit" at bounding box center [638, 406] width 13 height 13
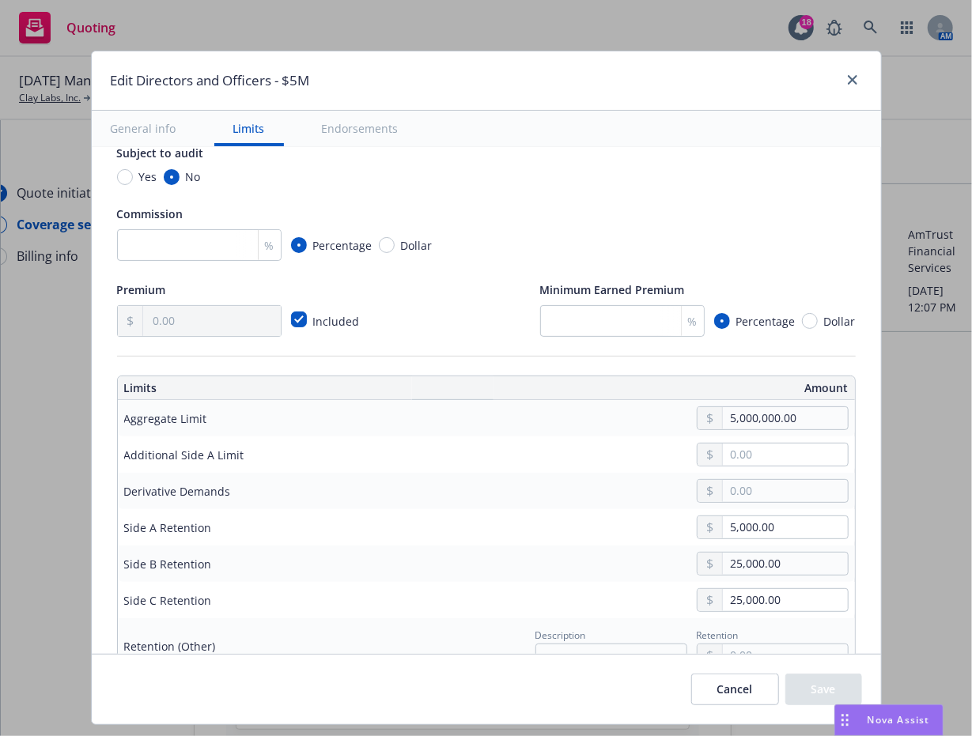
scroll to position [316, 0]
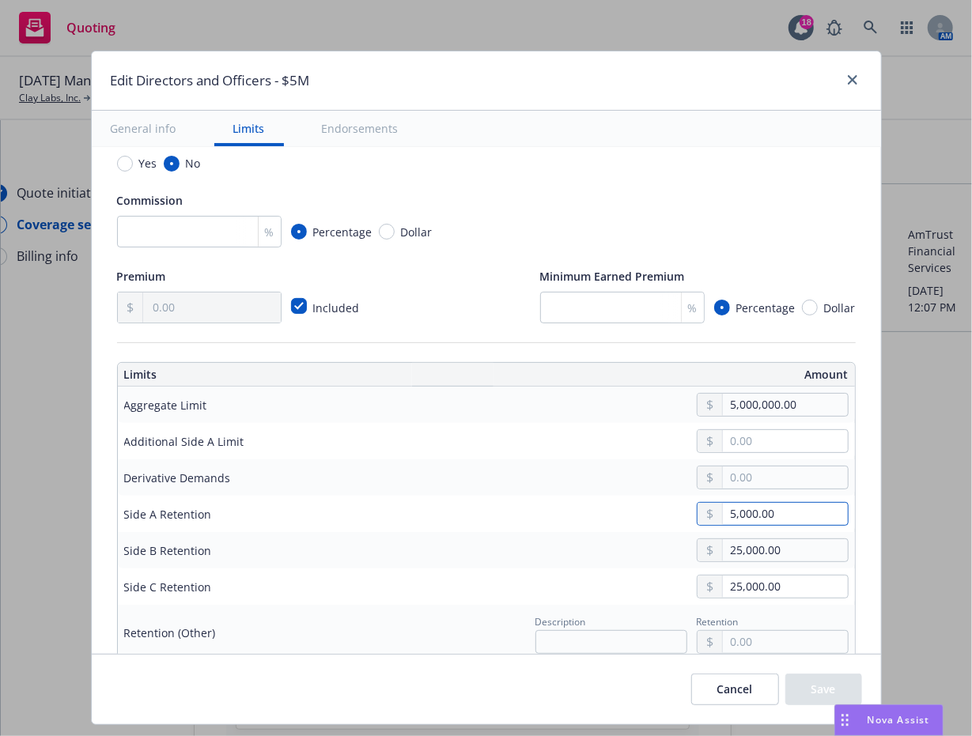
click at [723, 516] on input "5,000.00" at bounding box center [785, 514] width 124 height 22
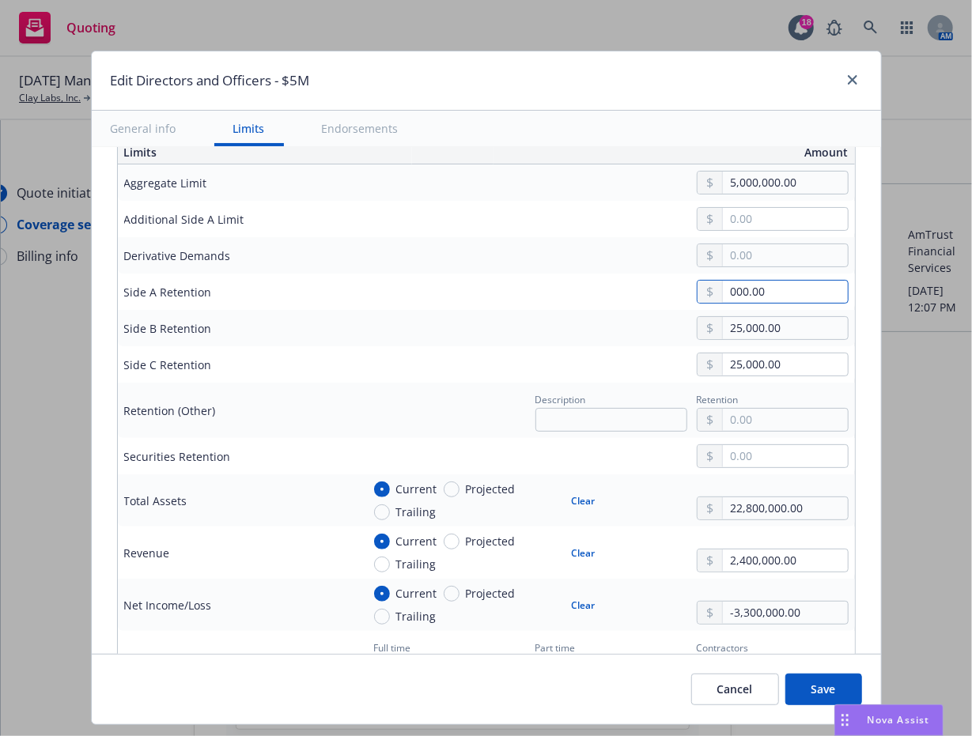
scroll to position [554, 0]
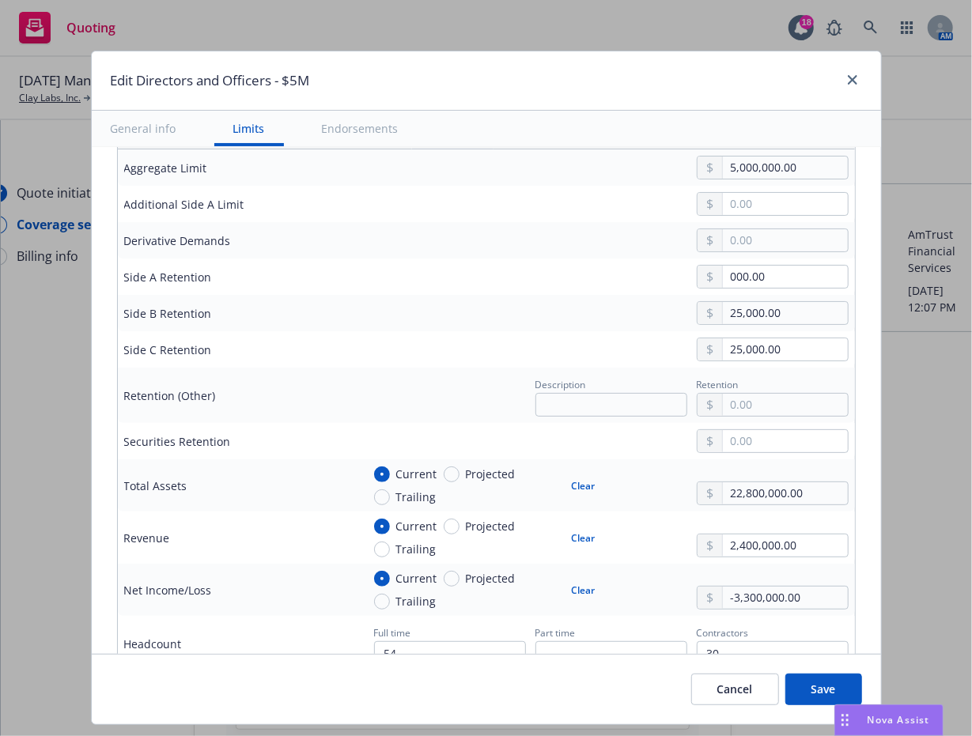
type input "0.00"
click at [732, 697] on button "Cancel" at bounding box center [735, 690] width 88 height 32
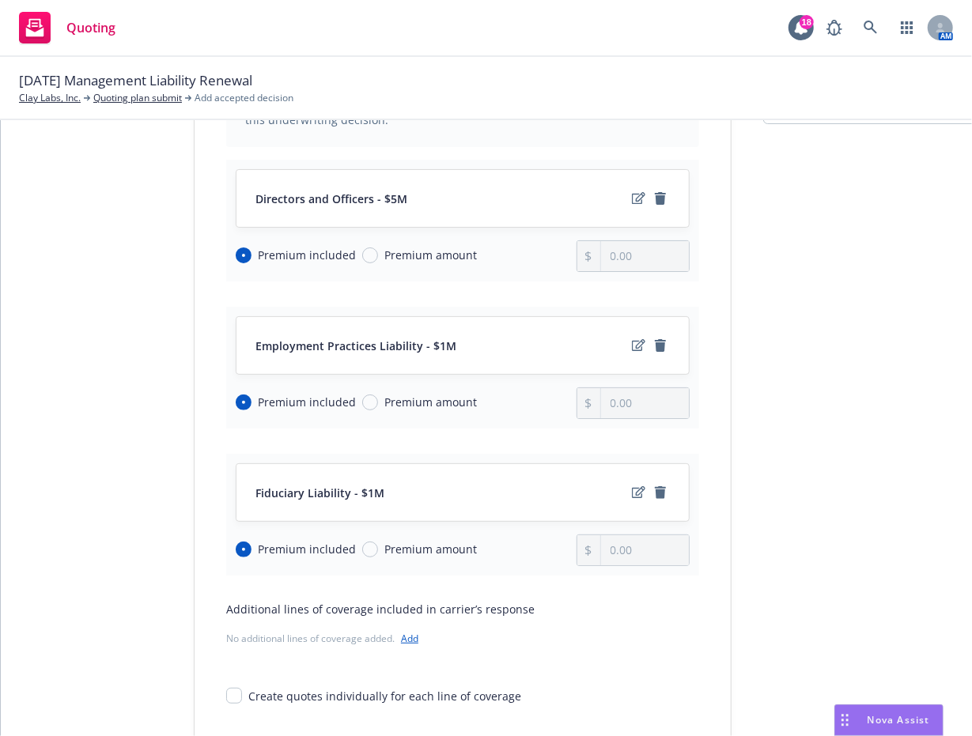
scroll to position [344, 0]
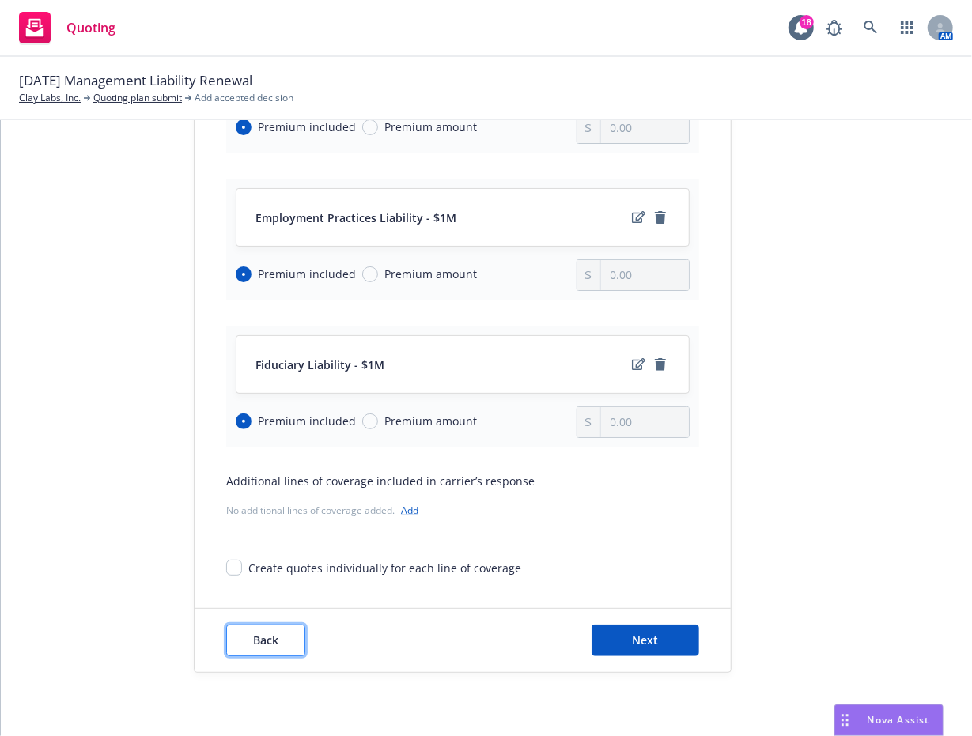
click at [253, 633] on span "Back" at bounding box center [265, 640] width 25 height 15
type textarea "x"
select select "12"
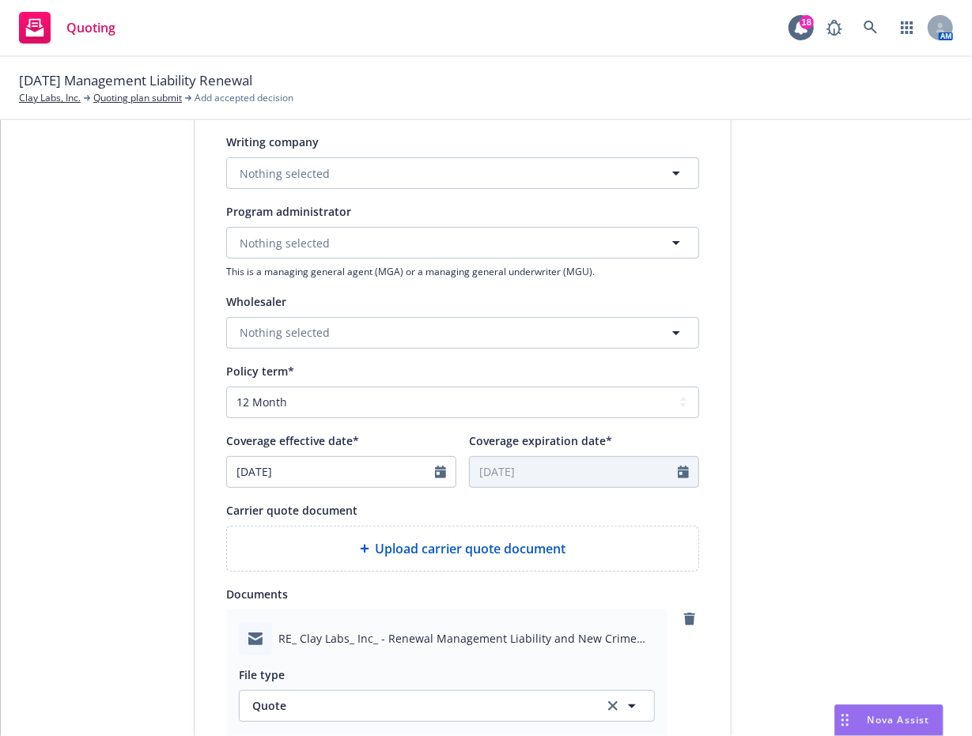
scroll to position [0, 0]
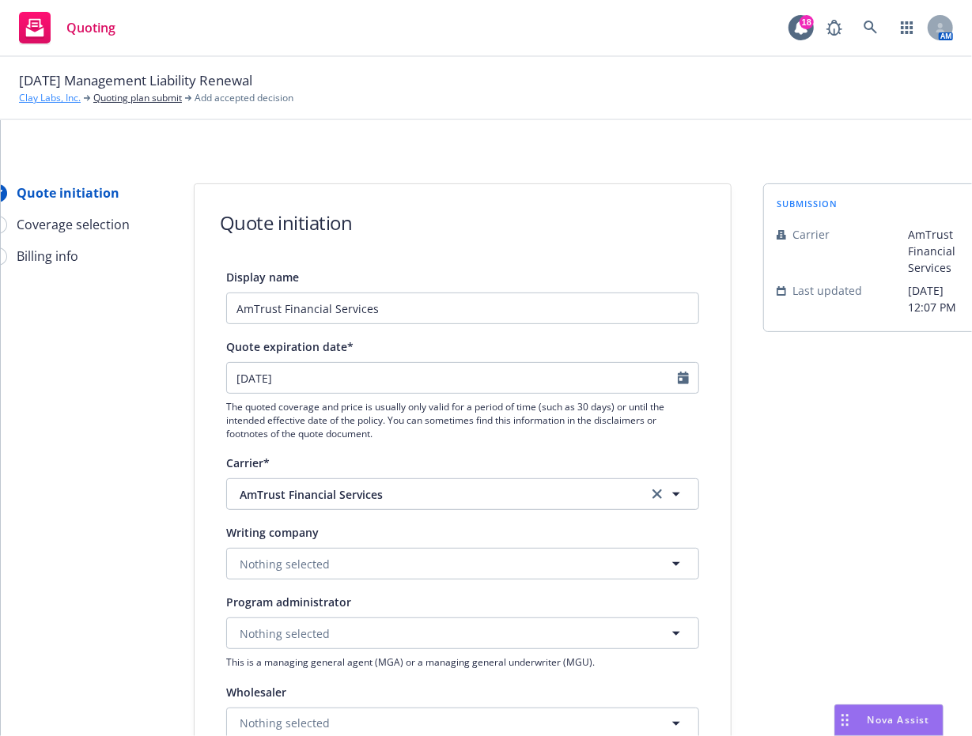
click at [49, 104] on link "Clay Labs, Inc." at bounding box center [50, 98] width 62 height 14
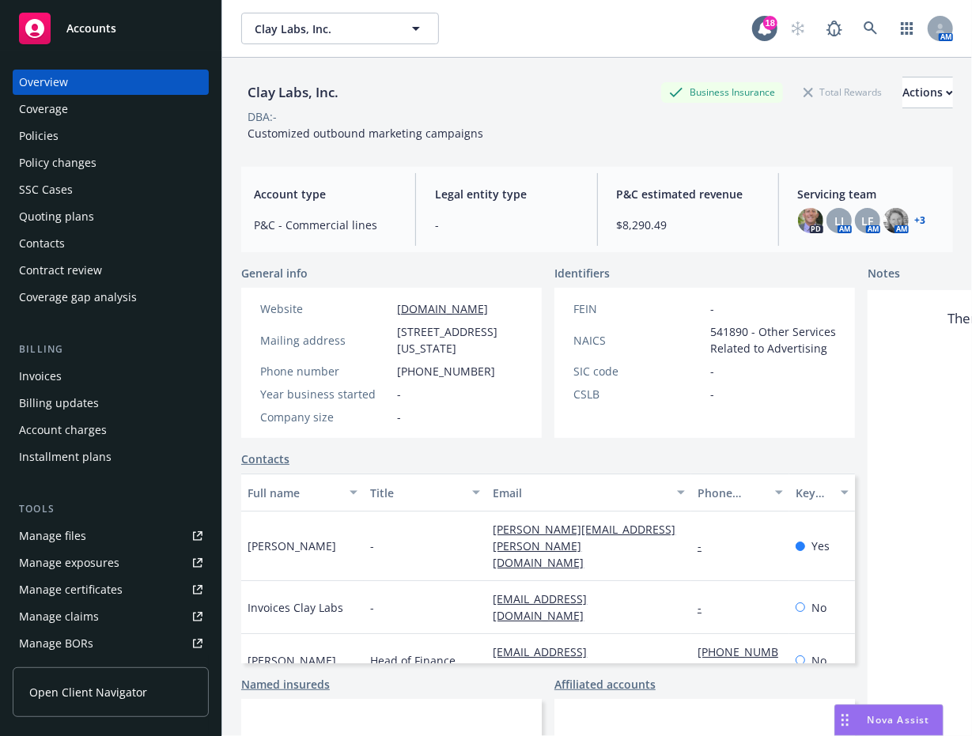
click at [46, 141] on div "Policies" at bounding box center [39, 135] width 40 height 25
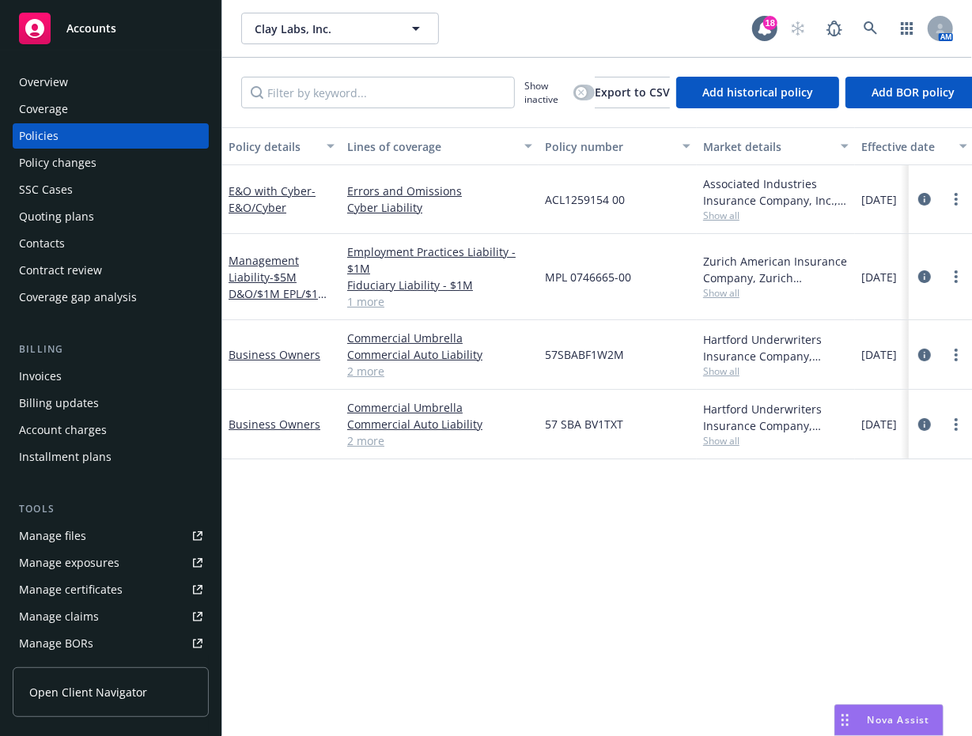
click at [76, 218] on div "Quoting plans" at bounding box center [56, 216] width 75 height 25
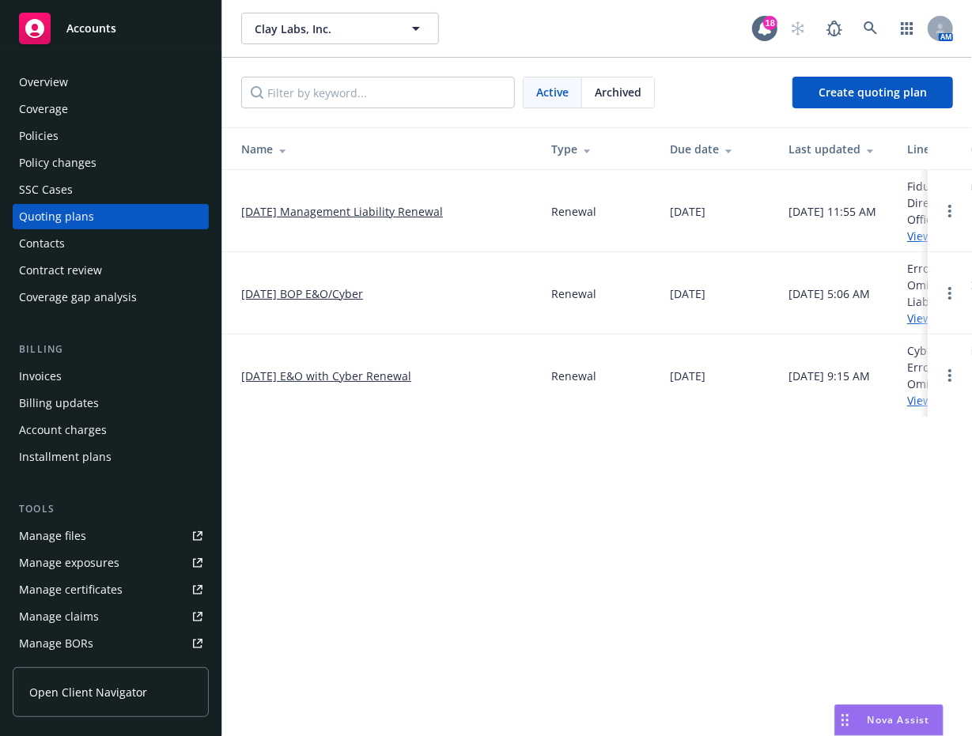
click at [319, 211] on link "[DATE] Management Liability Renewal" at bounding box center [342, 211] width 202 height 17
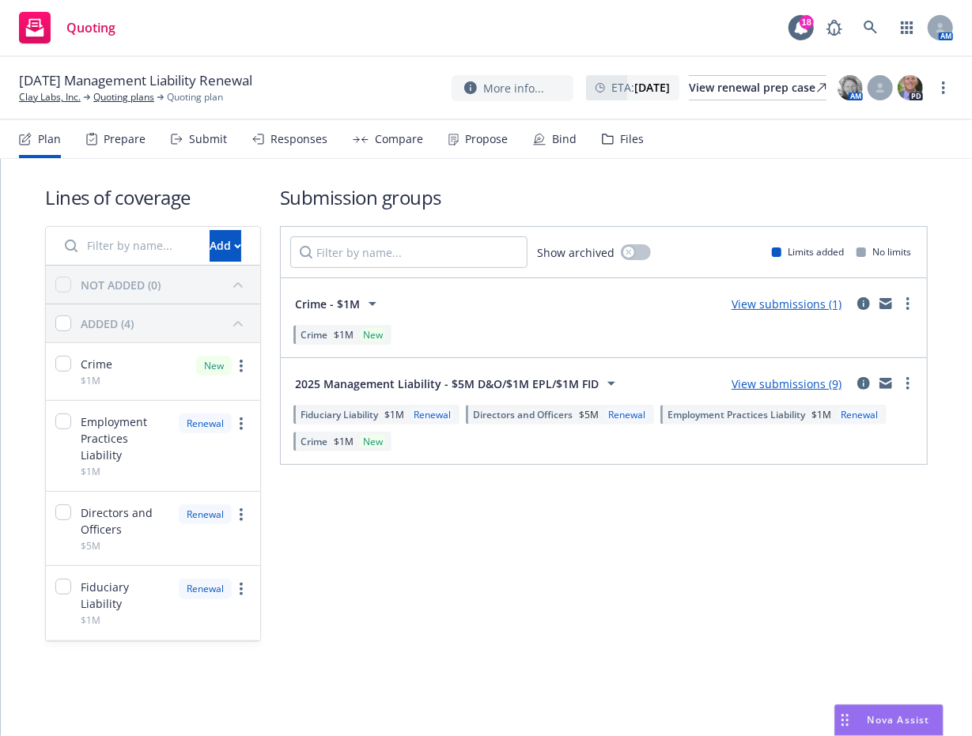
click at [384, 138] on div "Compare" at bounding box center [399, 139] width 48 height 13
